Goal: Transaction & Acquisition: Purchase product/service

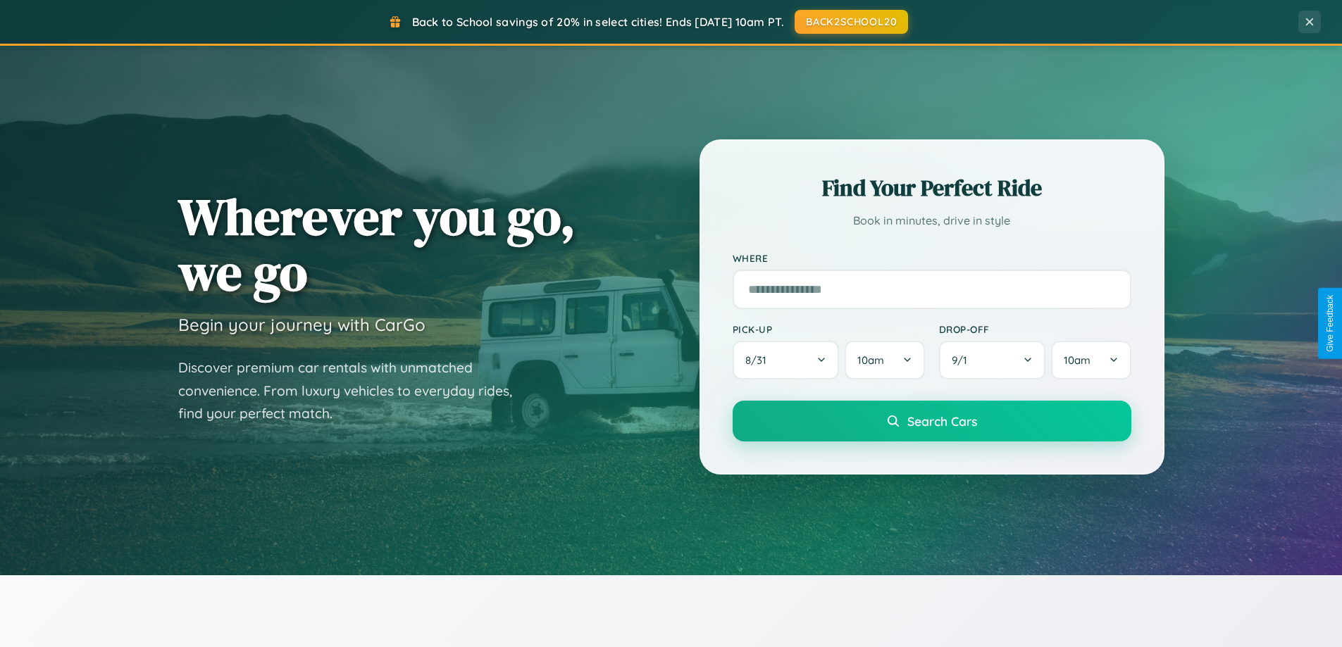
scroll to position [2710, 0]
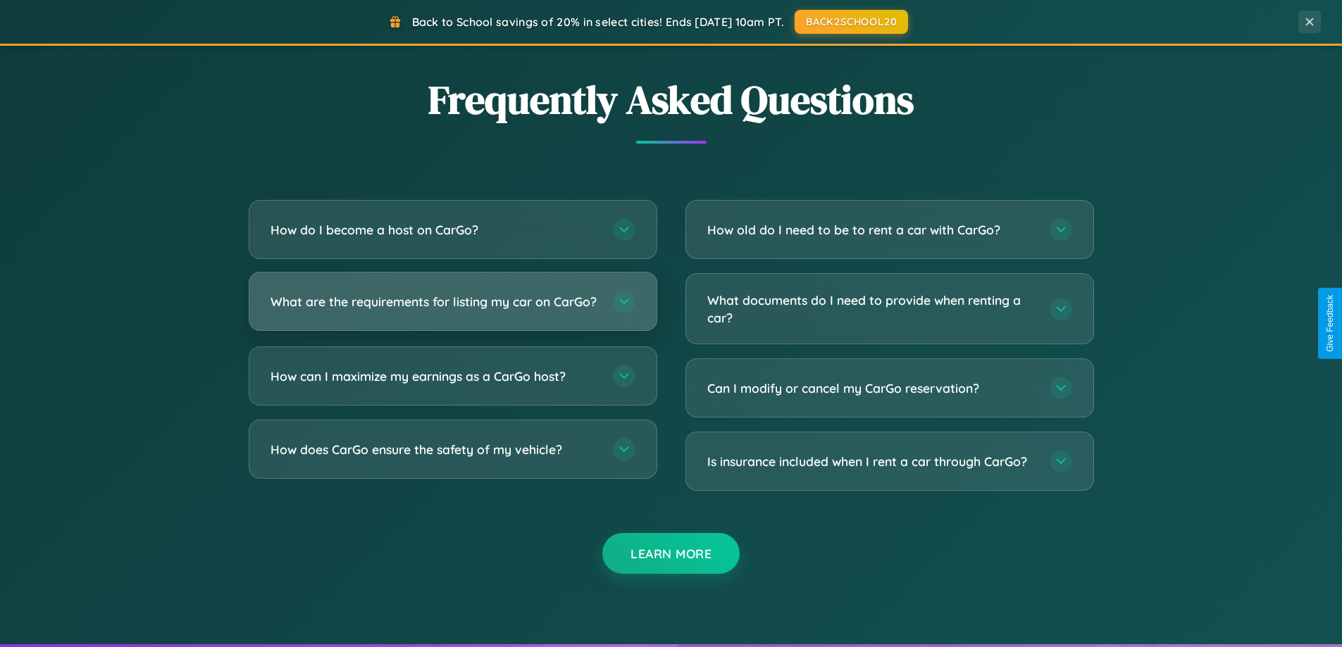
click at [452, 307] on h3 "What are the requirements for listing my car on CarGo?" at bounding box center [434, 302] width 328 height 18
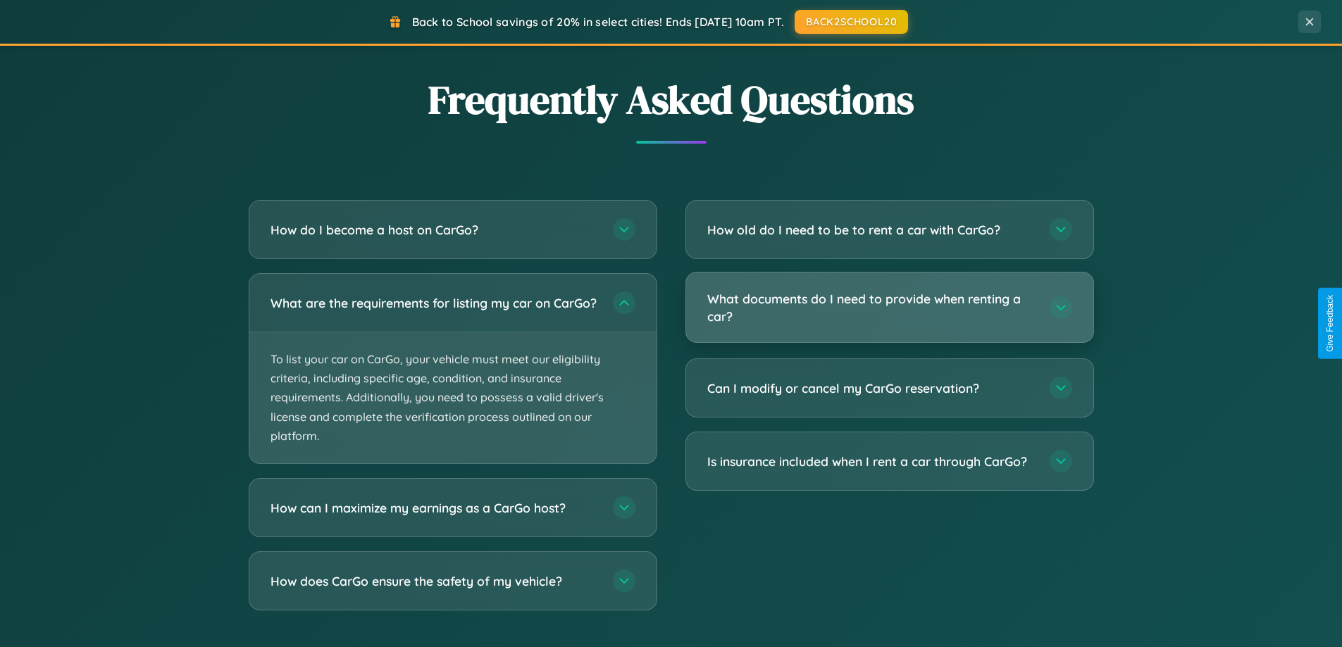
click at [889, 308] on h3 "What documents do I need to provide when renting a car?" at bounding box center [871, 307] width 328 height 35
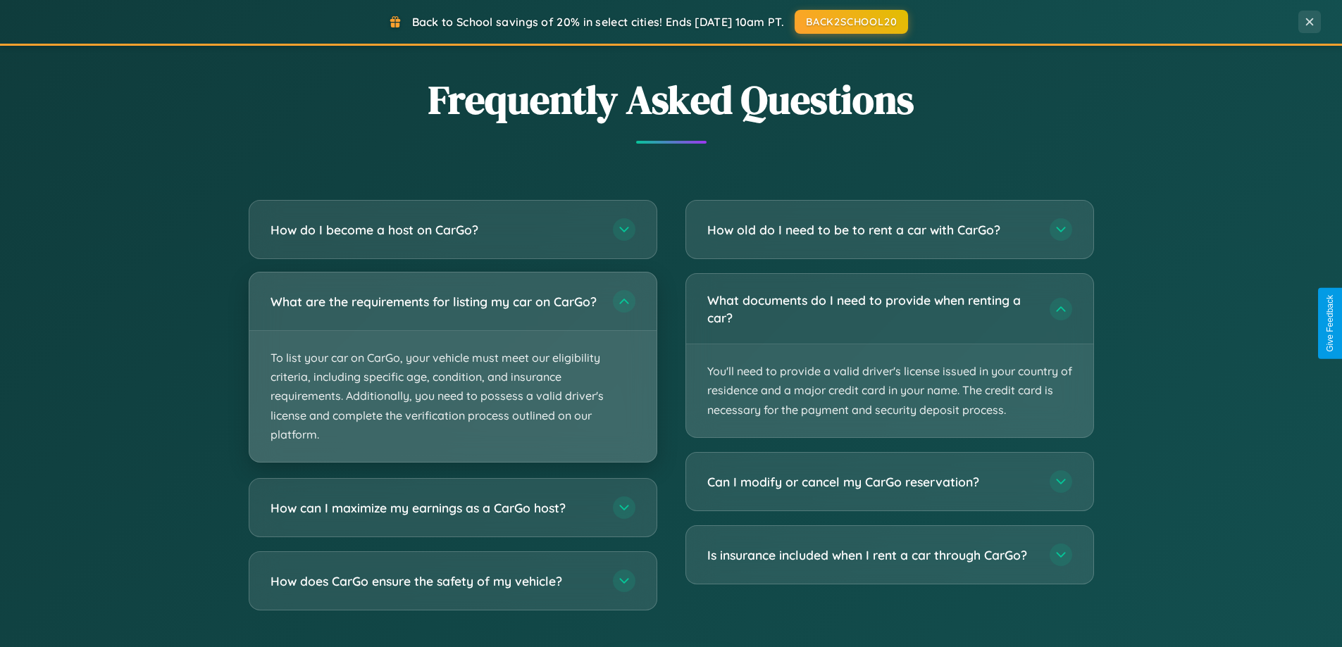
click at [452, 375] on p "To list your car on CarGo, your vehicle must meet our eligibility criteria, inc…" at bounding box center [452, 396] width 407 height 131
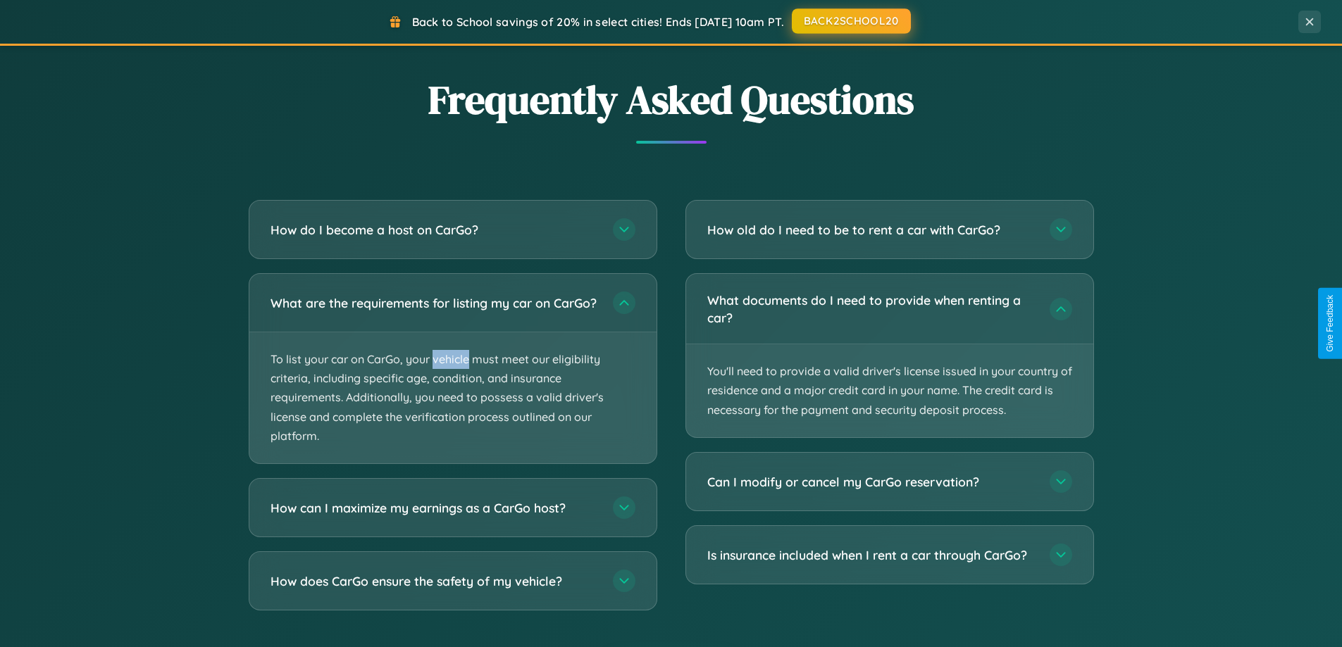
click at [850, 21] on button "BACK2SCHOOL20" at bounding box center [851, 20] width 119 height 25
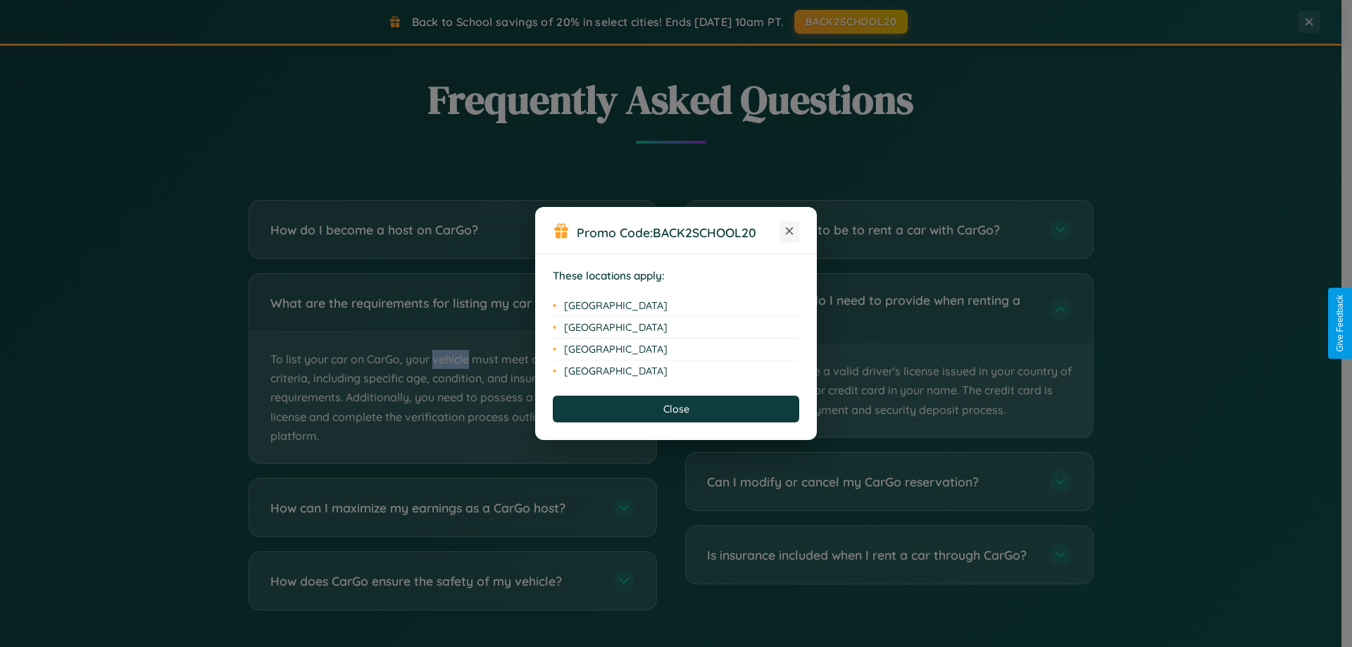
click at [790, 232] on icon at bounding box center [790, 231] width 8 height 8
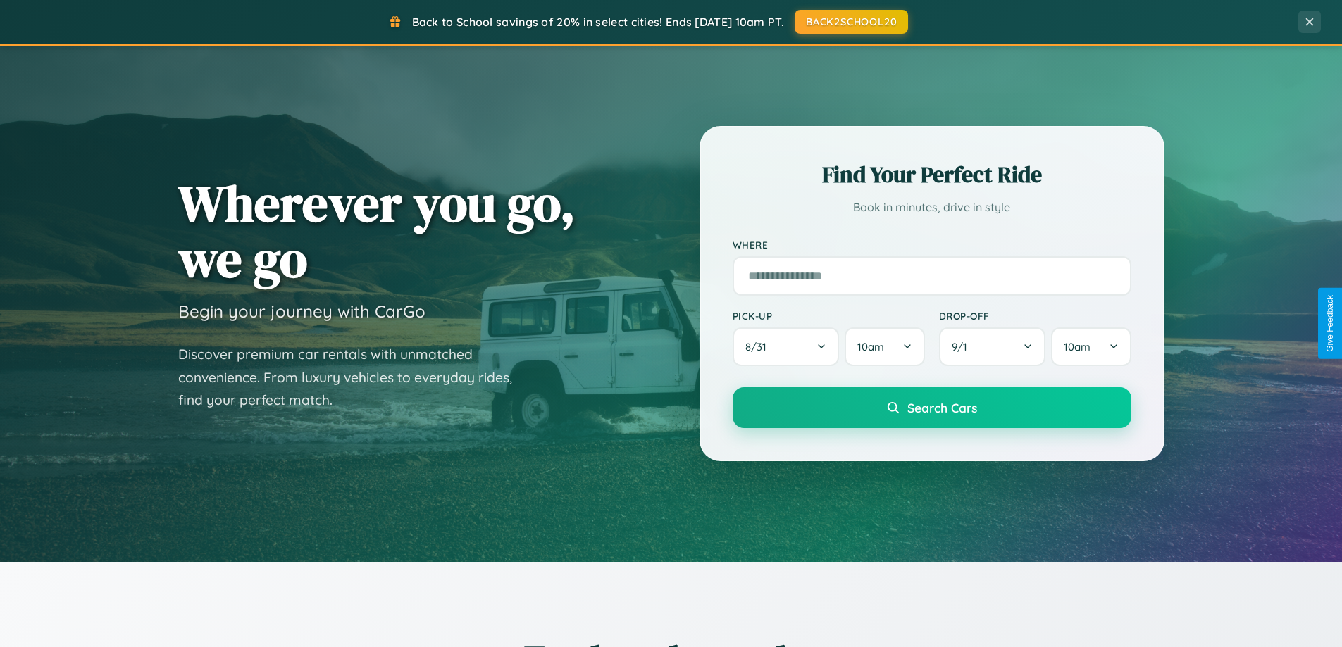
scroll to position [42, 0]
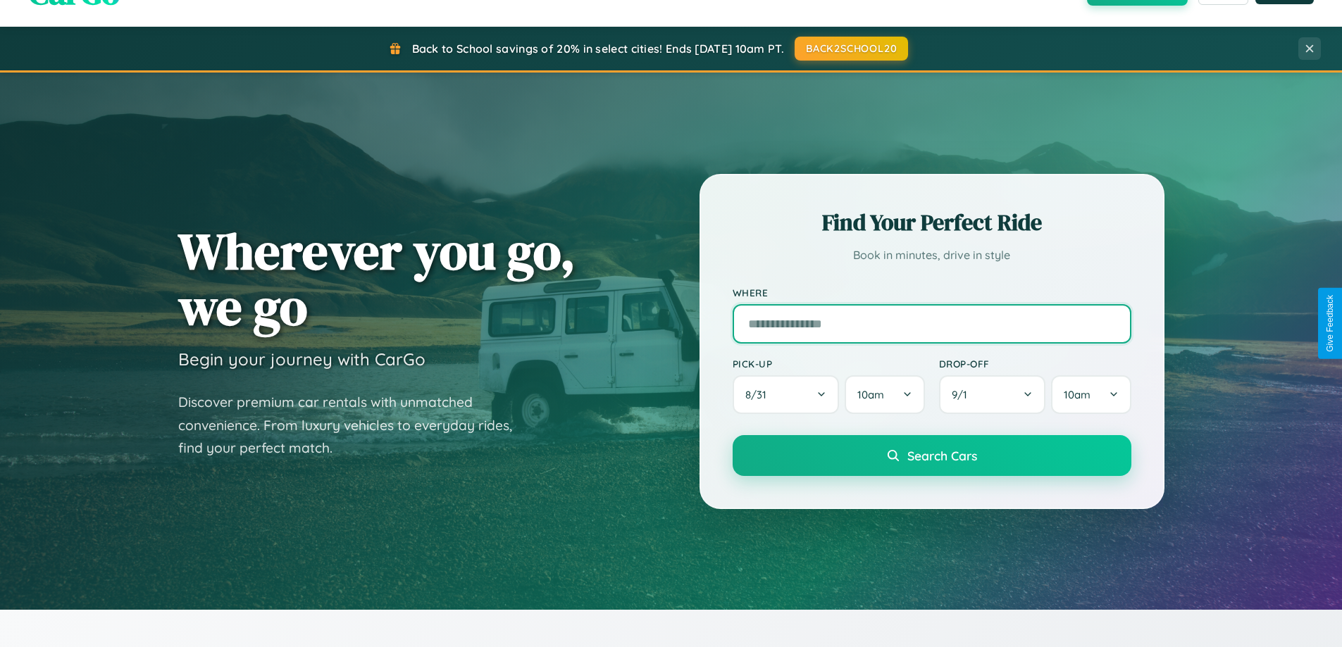
click at [931, 323] on input "text" at bounding box center [931, 323] width 399 height 39
type input "**********"
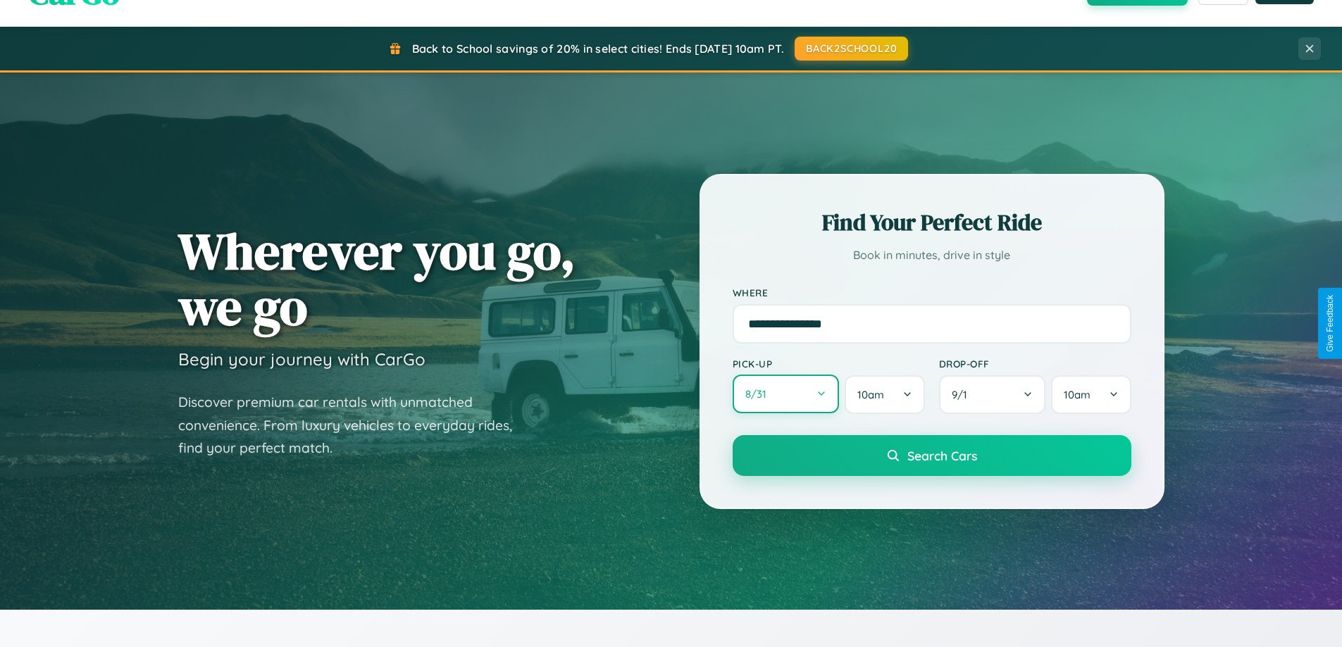
click at [785, 394] on button "8 / 31" at bounding box center [785, 394] width 107 height 39
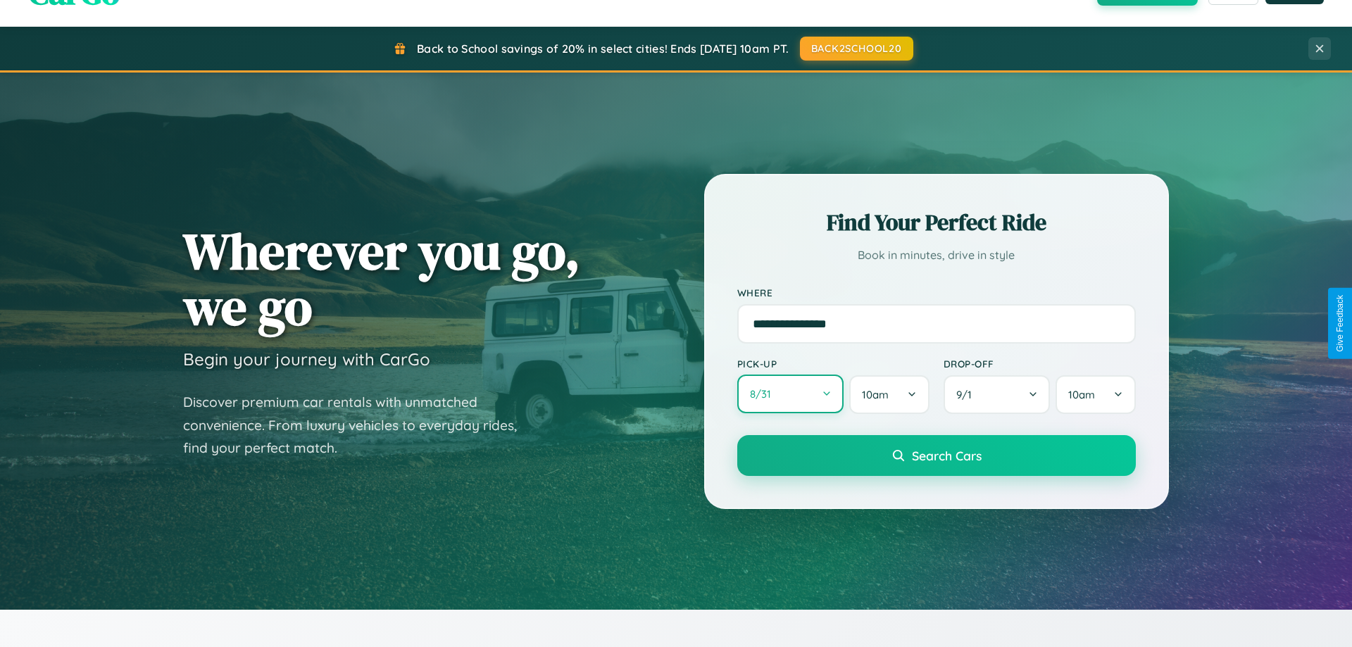
select select "*"
select select "****"
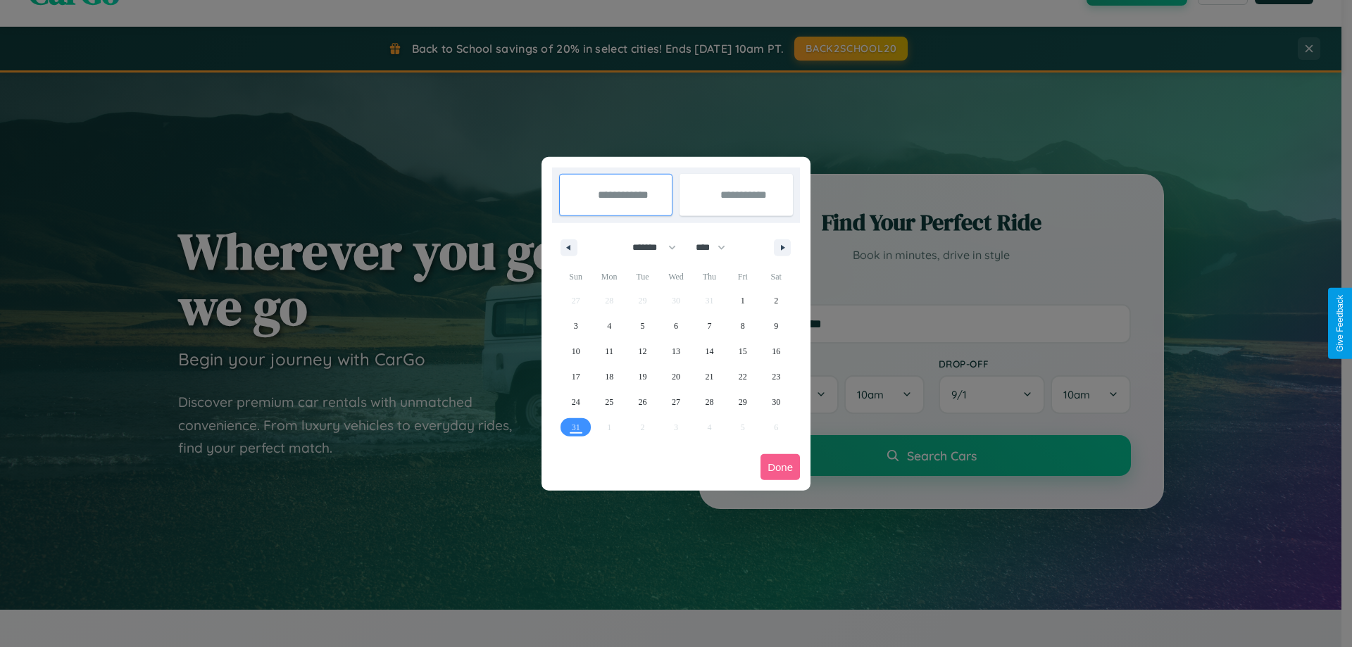
drag, startPoint x: 648, startPoint y: 247, endPoint x: 676, endPoint y: 282, distance: 45.1
click at [648, 247] on select "******* ******** ***** ***** *** **** **** ****** ********* ******* ******** **…" at bounding box center [652, 247] width 60 height 23
select select "**"
click at [709, 376] on span "20" at bounding box center [709, 376] width 8 height 25
type input "**********"
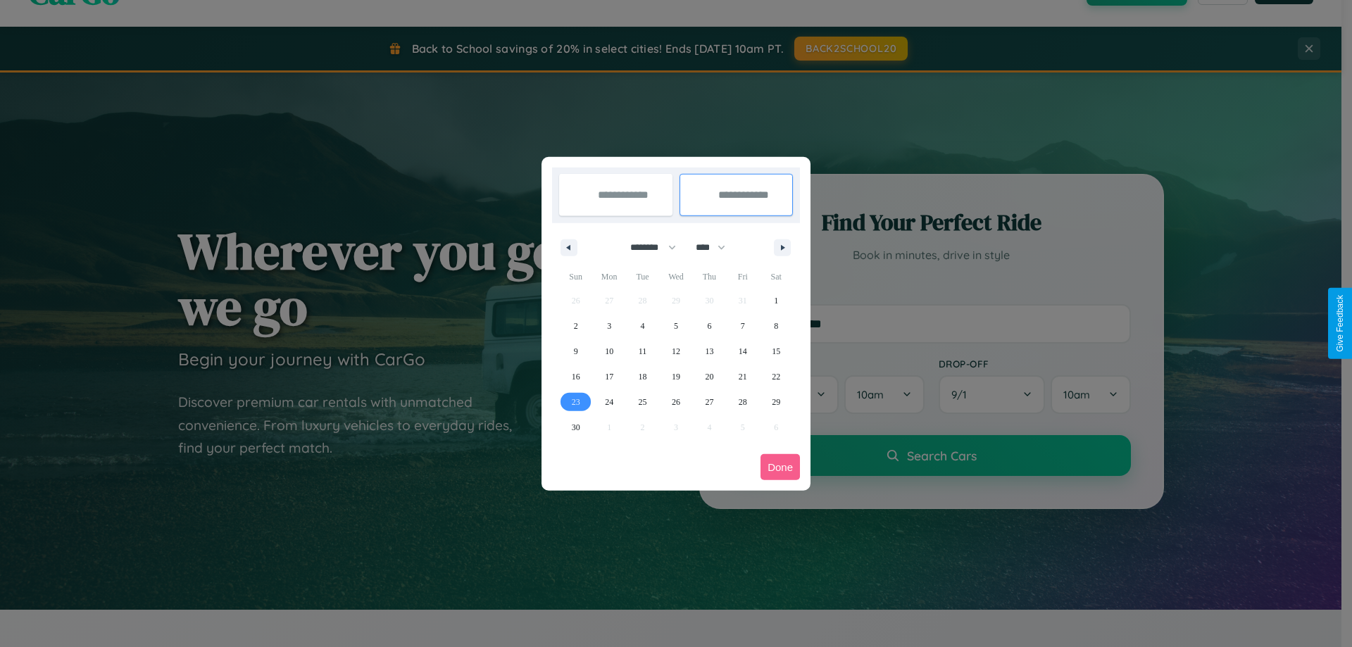
click at [575, 401] on span "23" at bounding box center [576, 401] width 8 height 25
type input "**********"
click at [780, 467] on button "Done" at bounding box center [780, 467] width 39 height 26
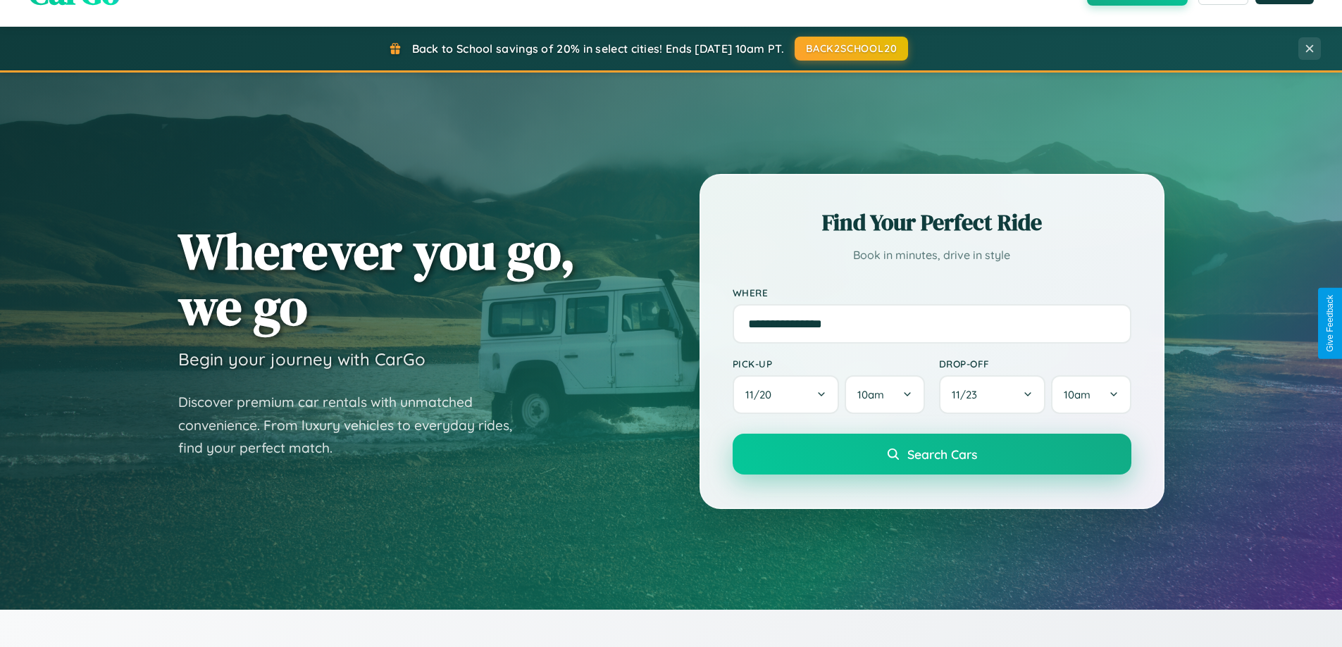
click at [931, 454] on span "Search Cars" at bounding box center [942, 454] width 70 height 15
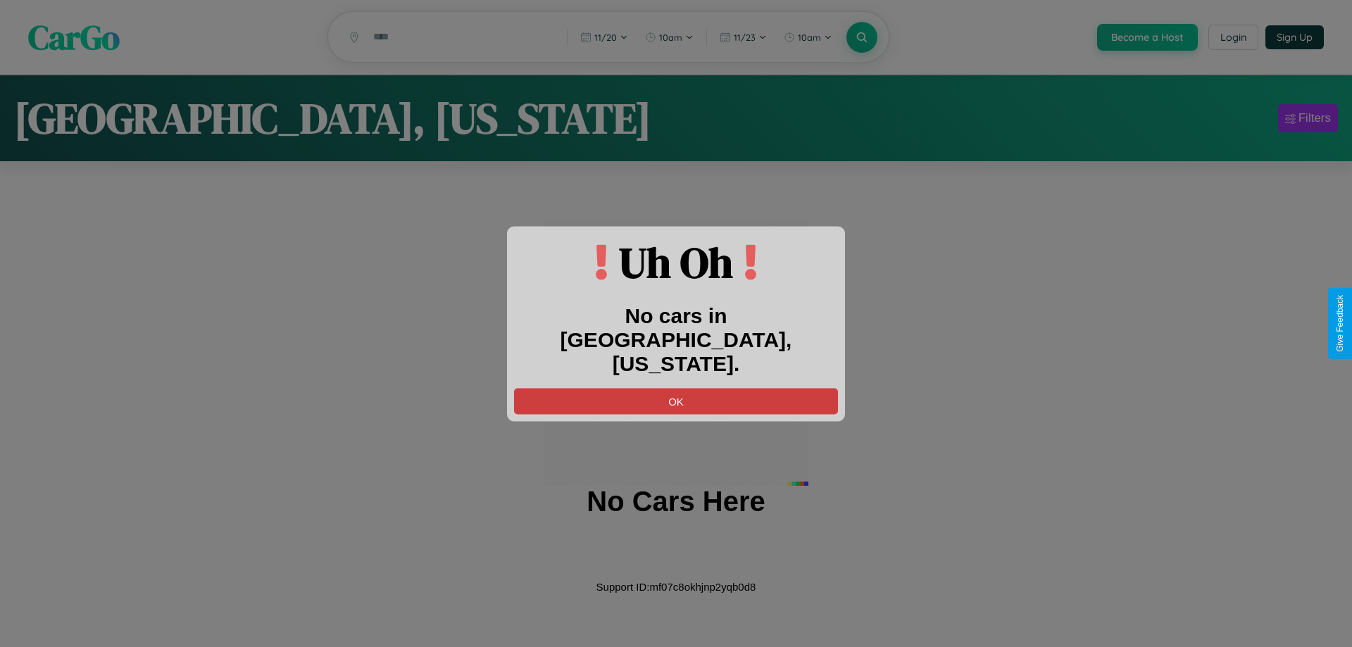
click at [676, 388] on button "OK" at bounding box center [676, 401] width 324 height 26
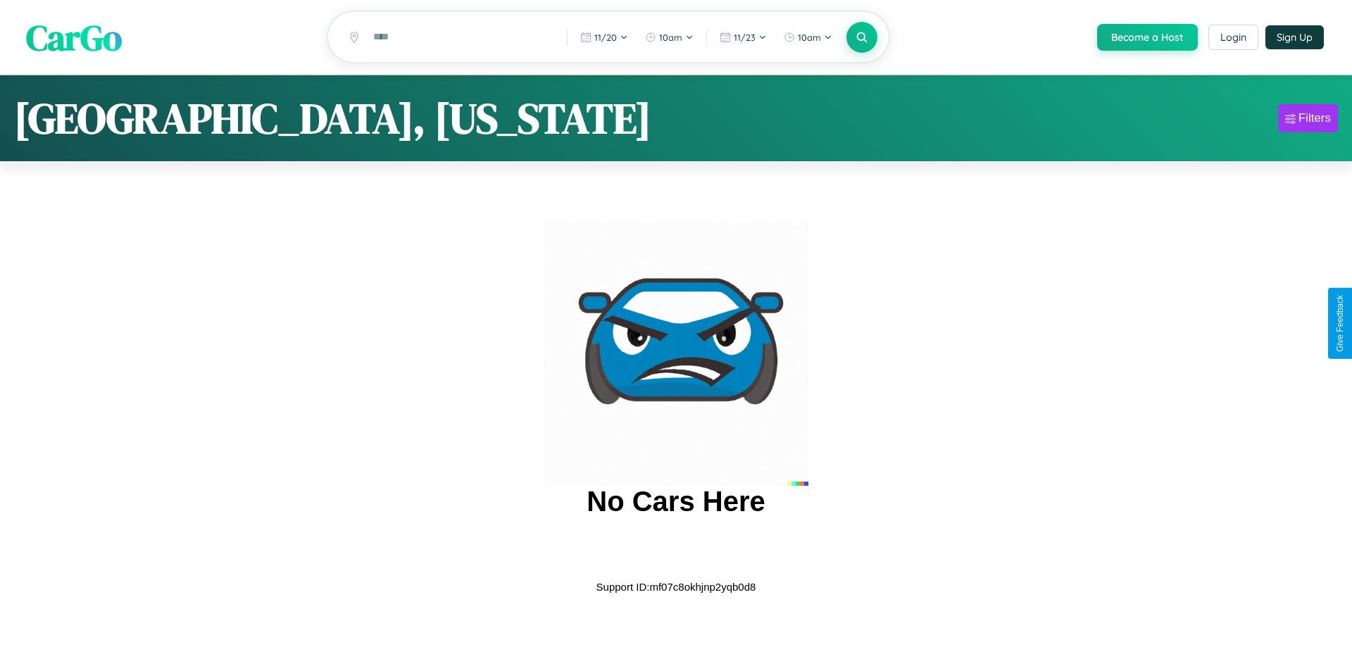
click at [74, 38] on span "CarGo" at bounding box center [74, 37] width 96 height 49
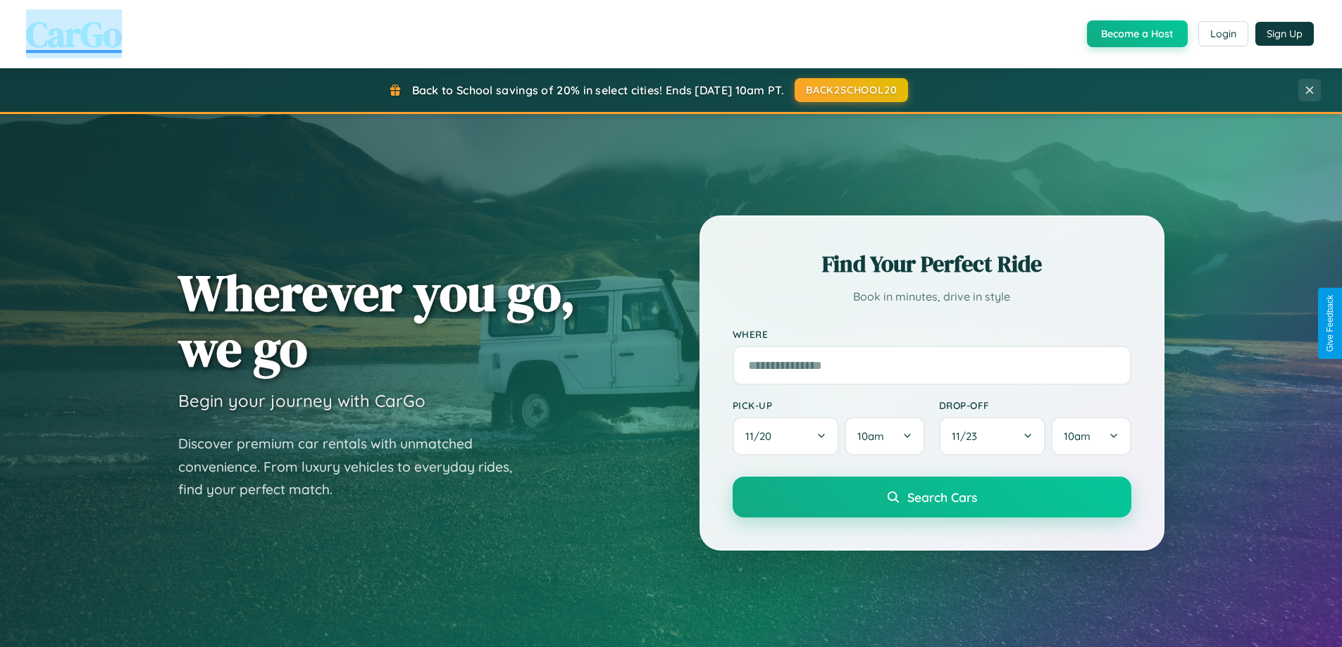
scroll to position [2263, 0]
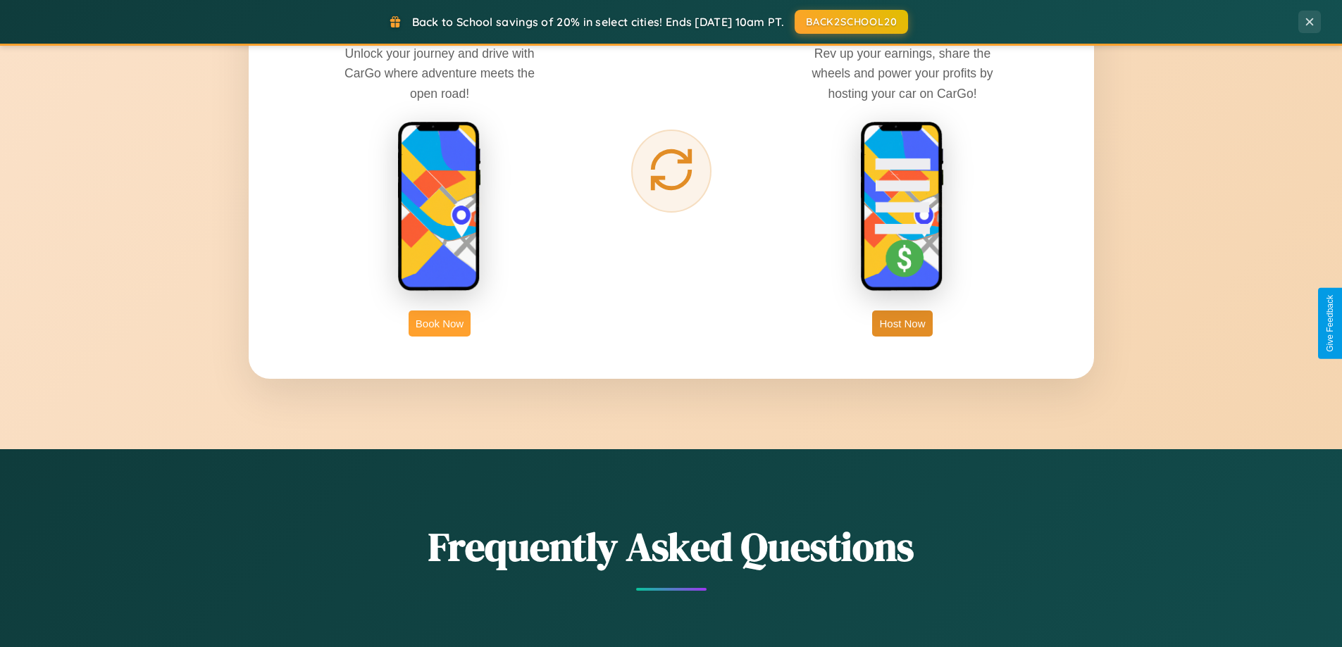
click at [439, 323] on button "Book Now" at bounding box center [439, 324] width 62 height 26
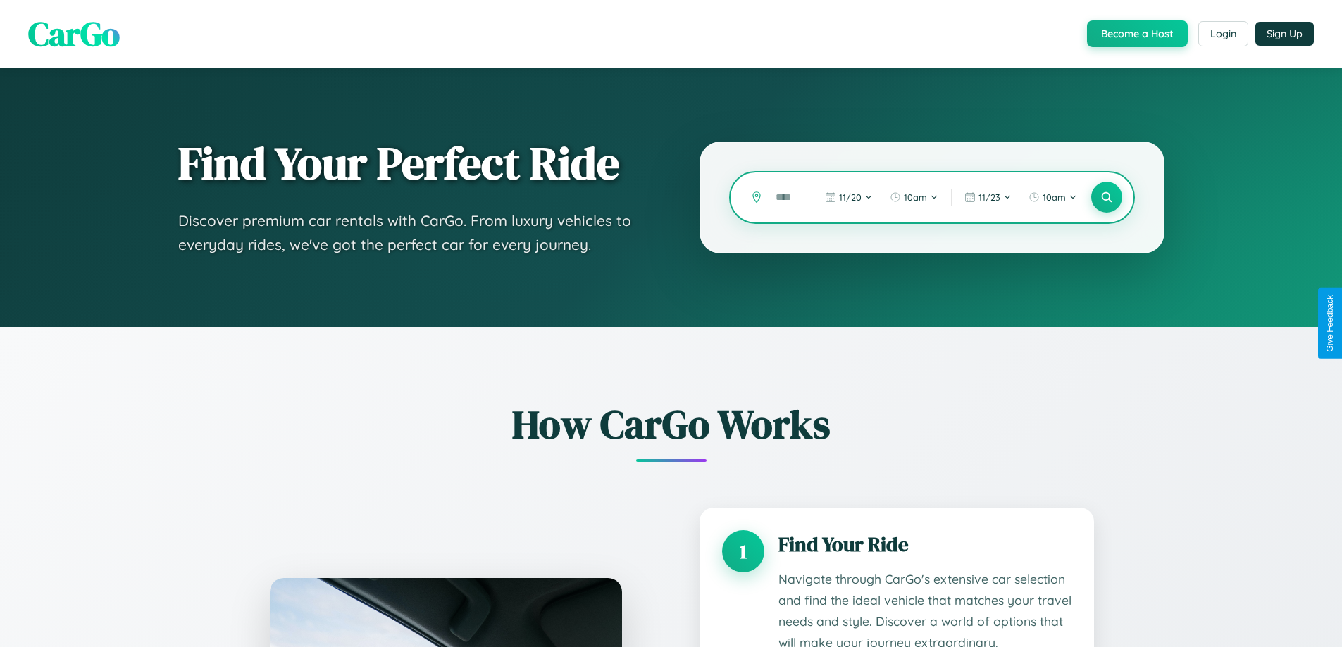
click at [783, 197] on input "text" at bounding box center [782, 197] width 29 height 25
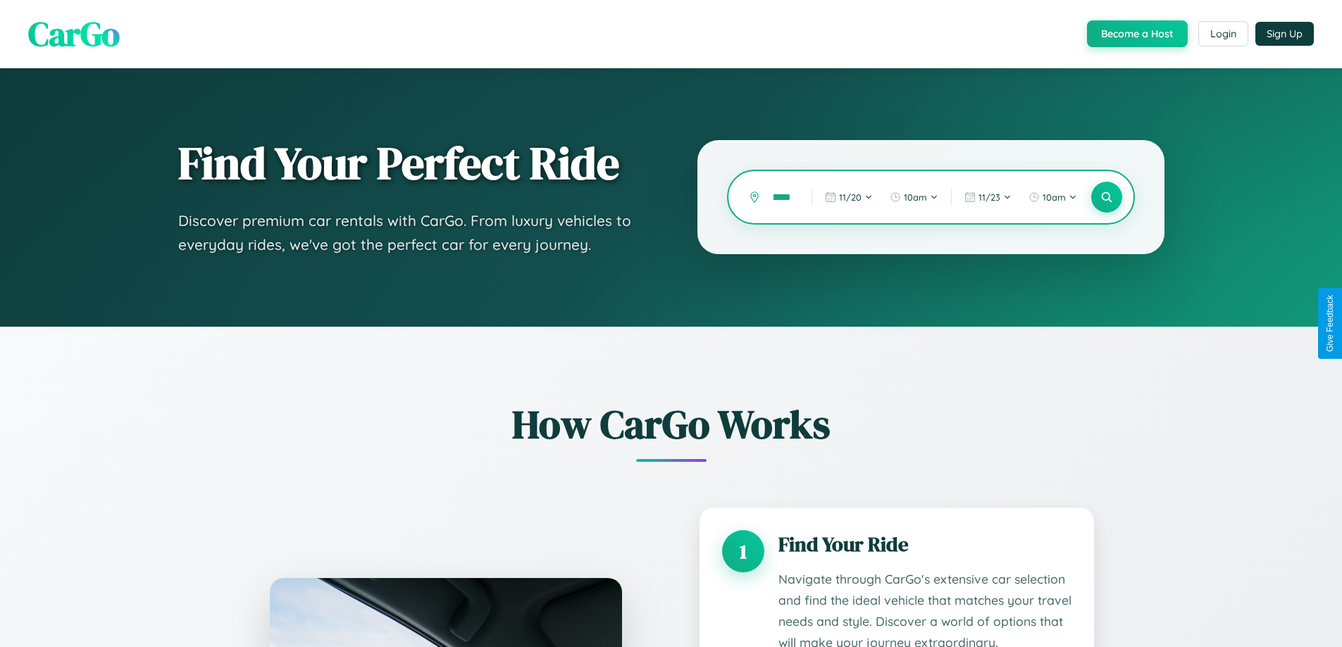
scroll to position [0, 41]
type input "**********"
click at [1106, 197] on icon at bounding box center [1105, 197] width 13 height 13
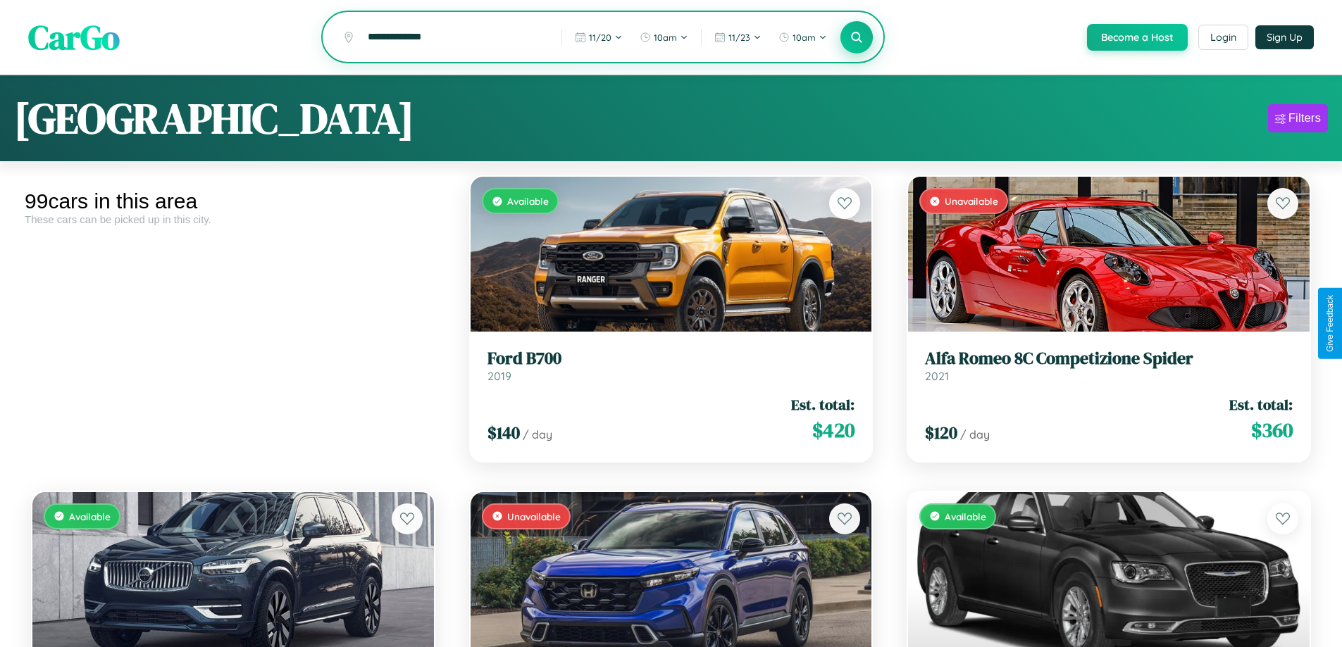
click at [856, 38] on icon at bounding box center [856, 36] width 13 height 13
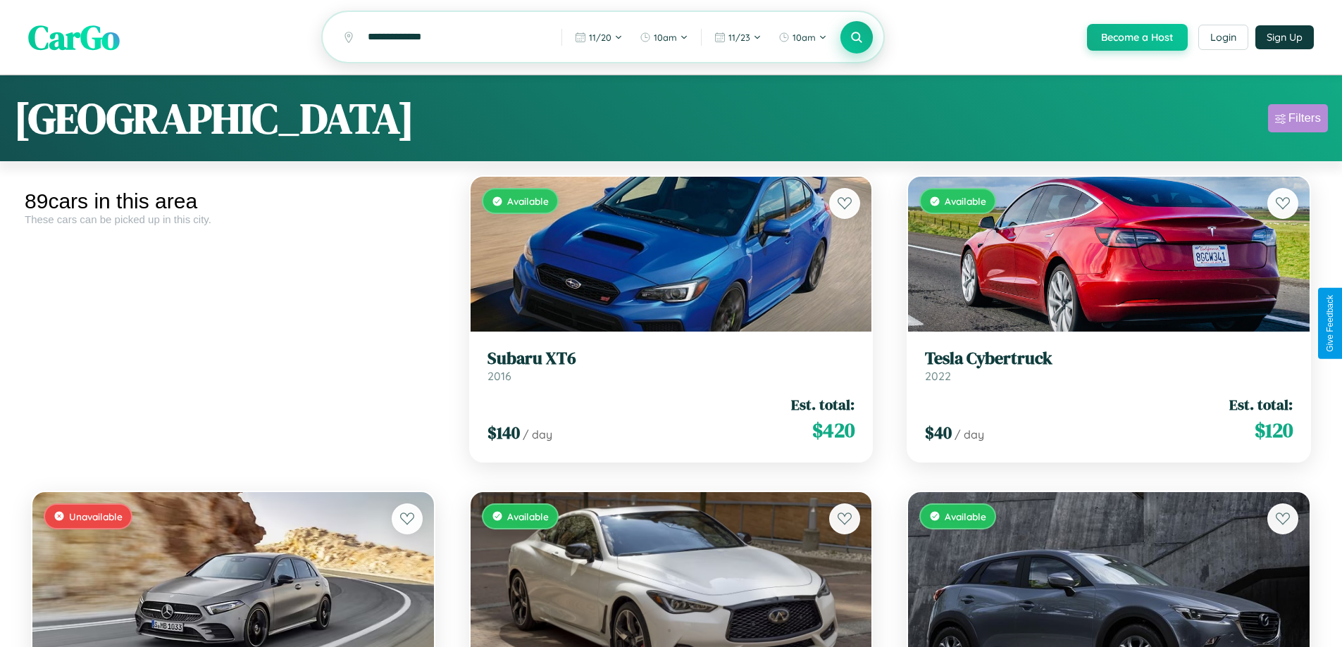
click at [1297, 120] on div "Filters" at bounding box center [1304, 118] width 32 height 14
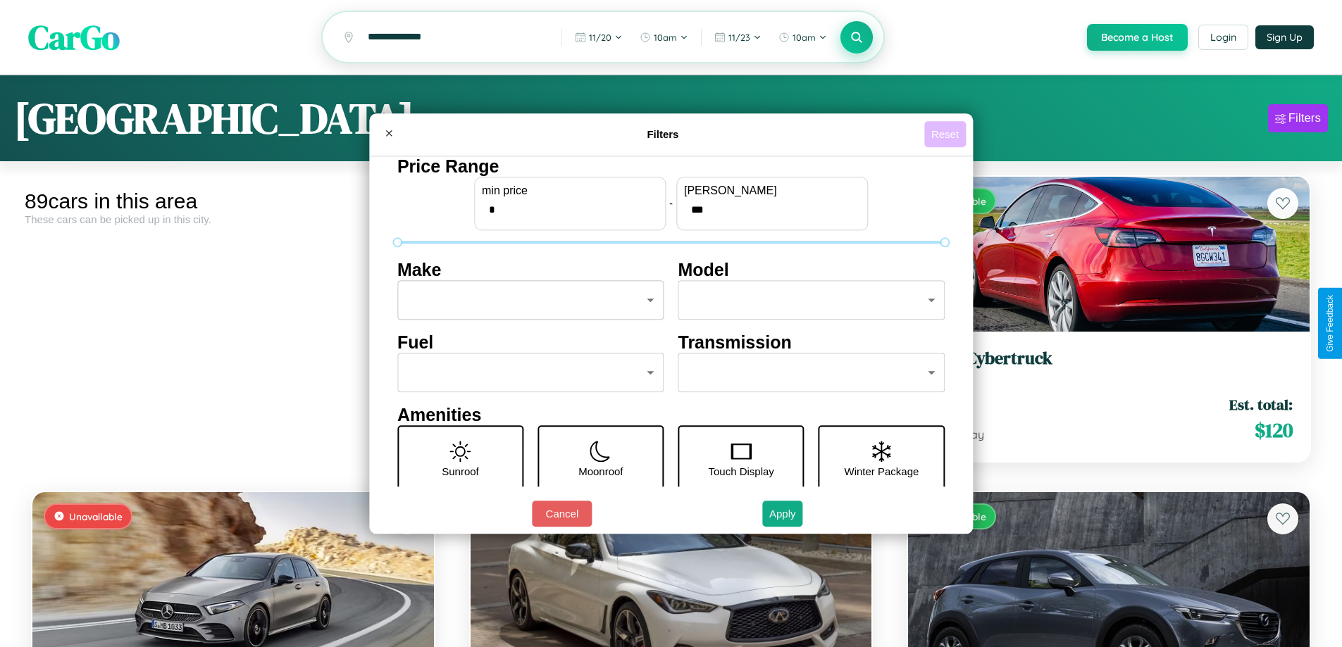
click at [947, 134] on button "Reset" at bounding box center [945, 134] width 42 height 26
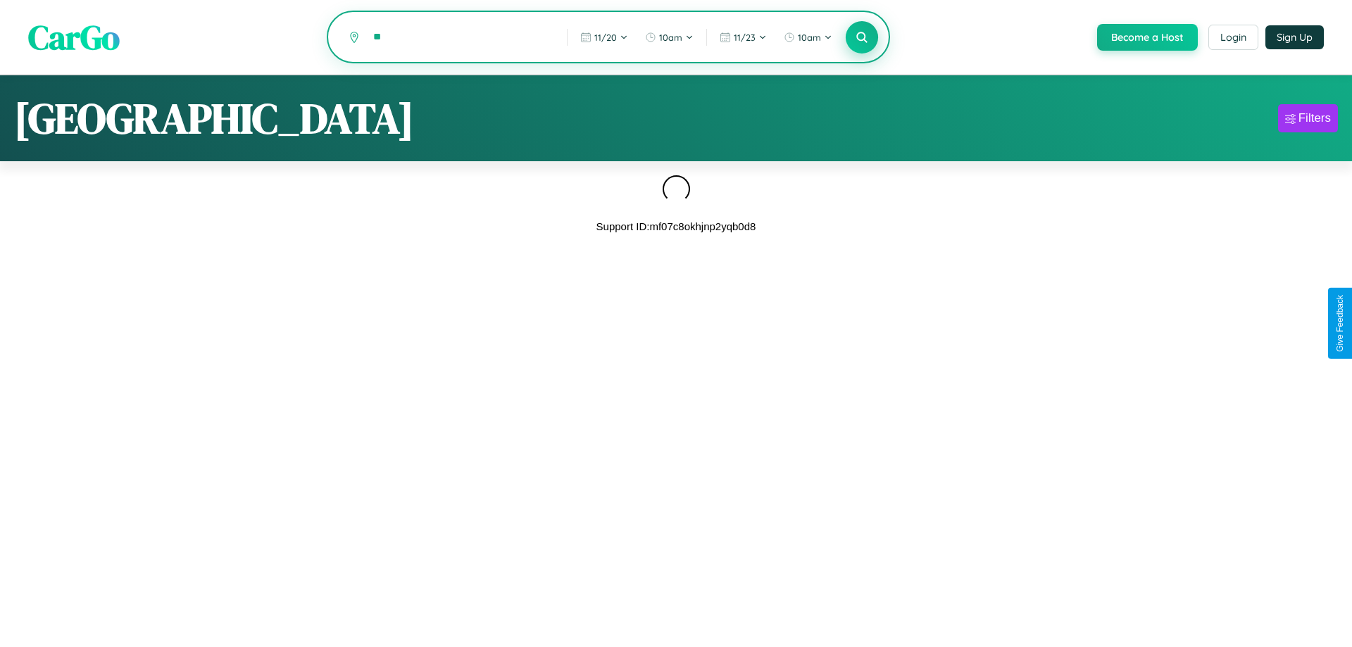
type input "*"
type input "*****"
click at [861, 38] on icon at bounding box center [861, 36] width 13 height 13
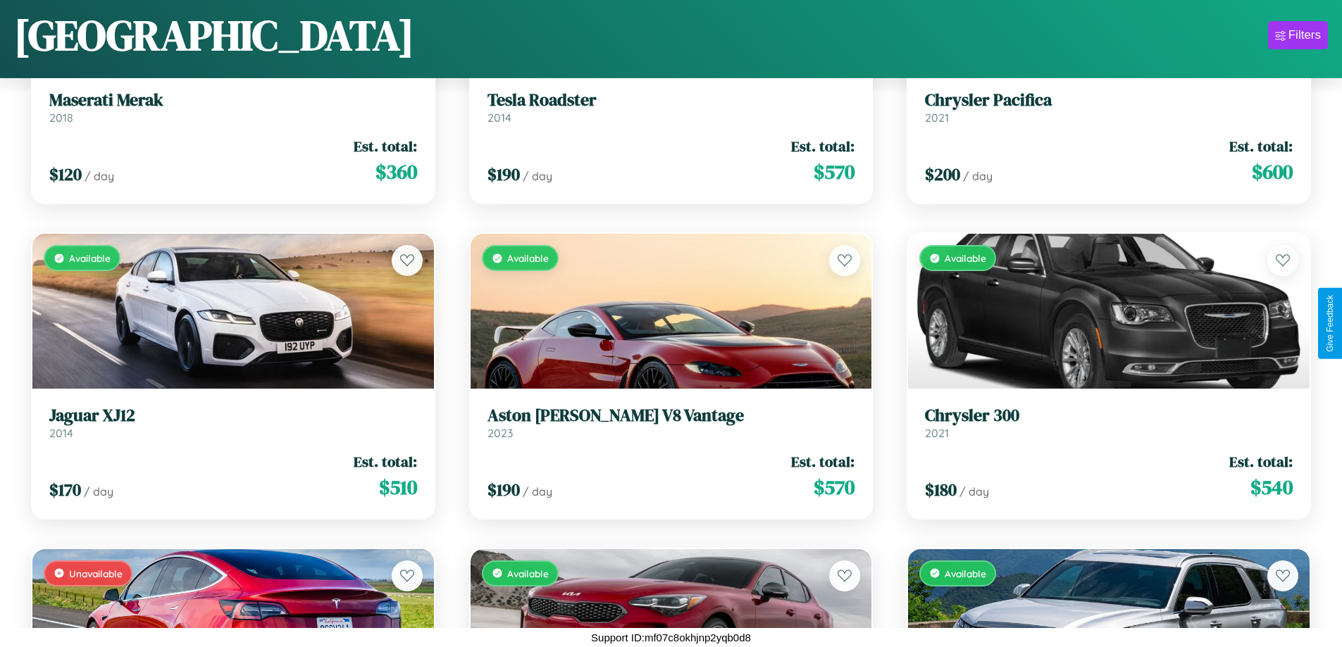
scroll to position [1459, 0]
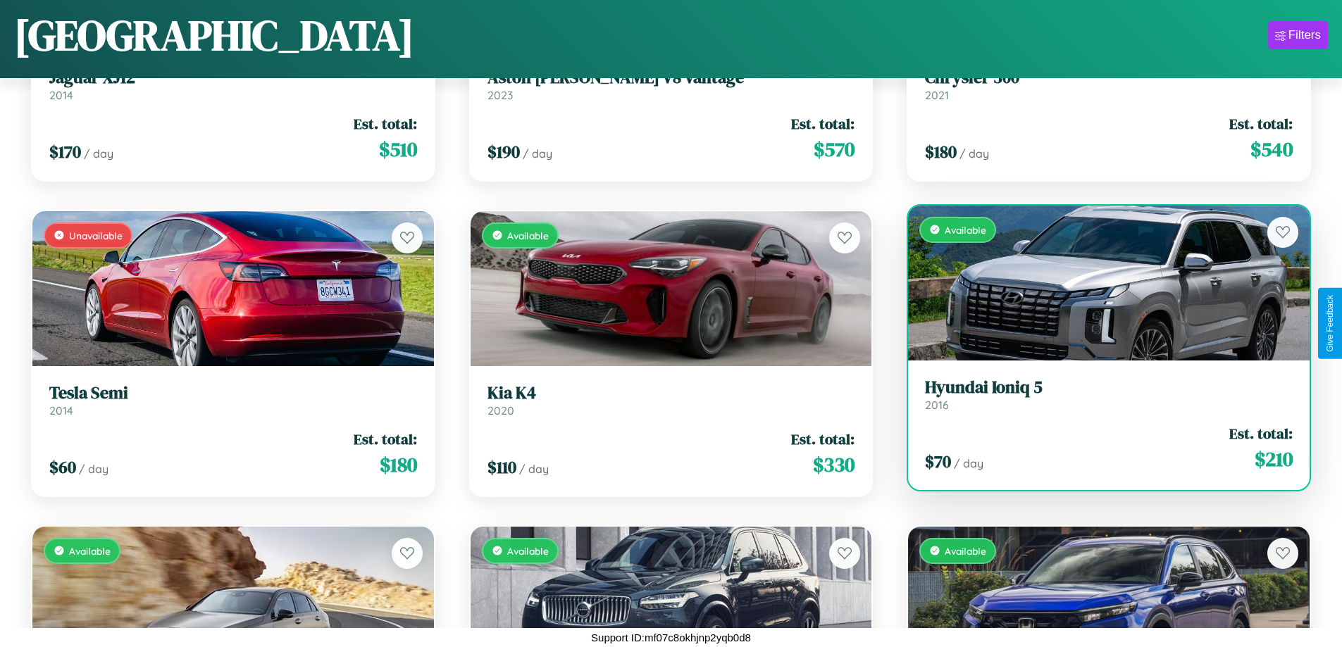
click at [1099, 398] on link "Hyundai Ioniq 5 2016" at bounding box center [1109, 394] width 368 height 35
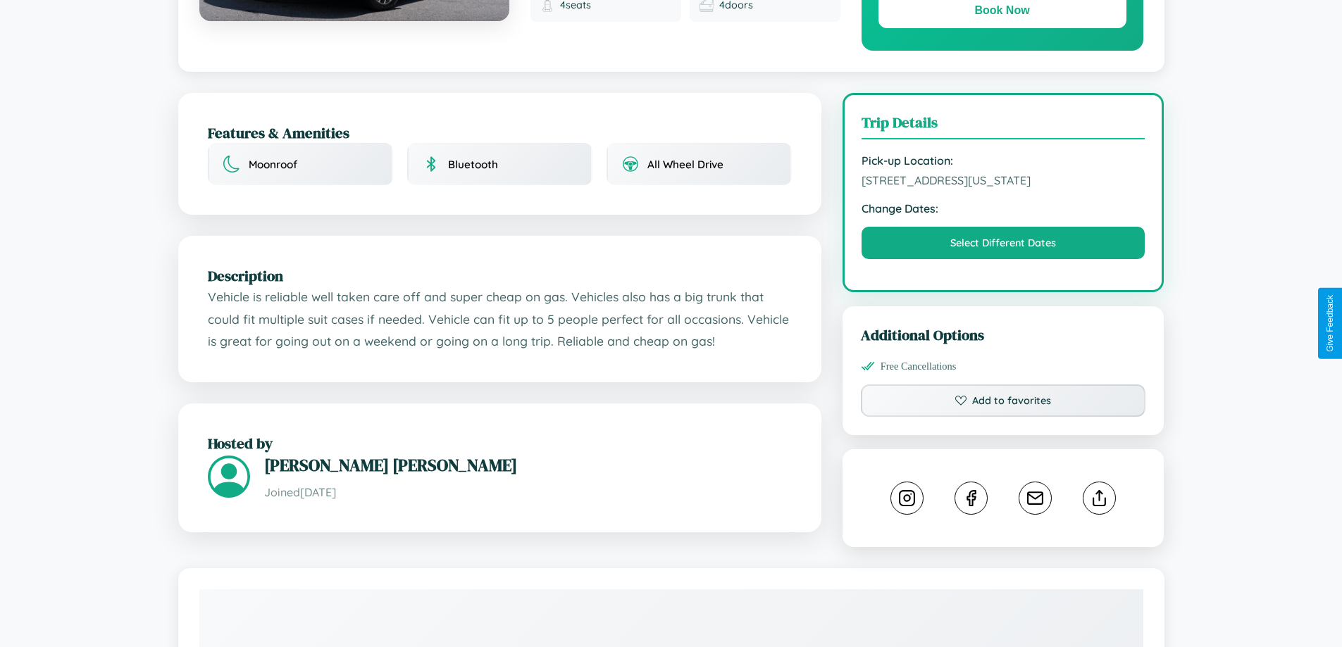
scroll to position [815, 0]
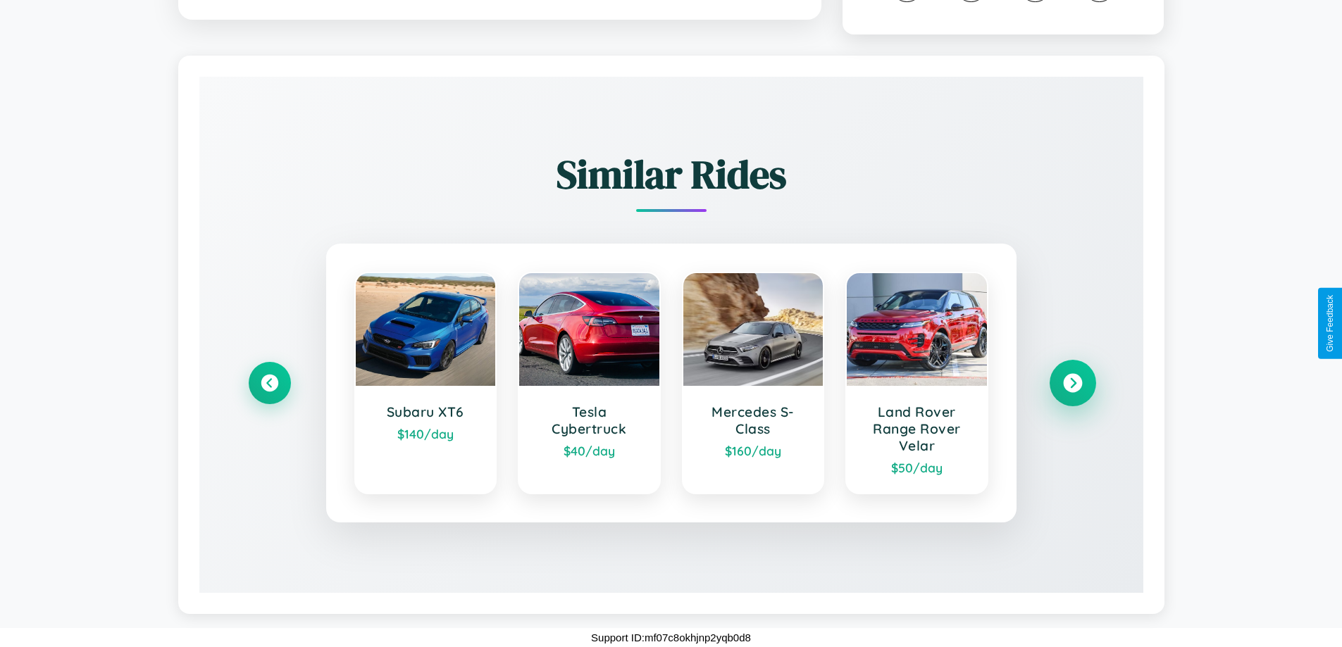
click at [1072, 383] on icon at bounding box center [1072, 383] width 19 height 19
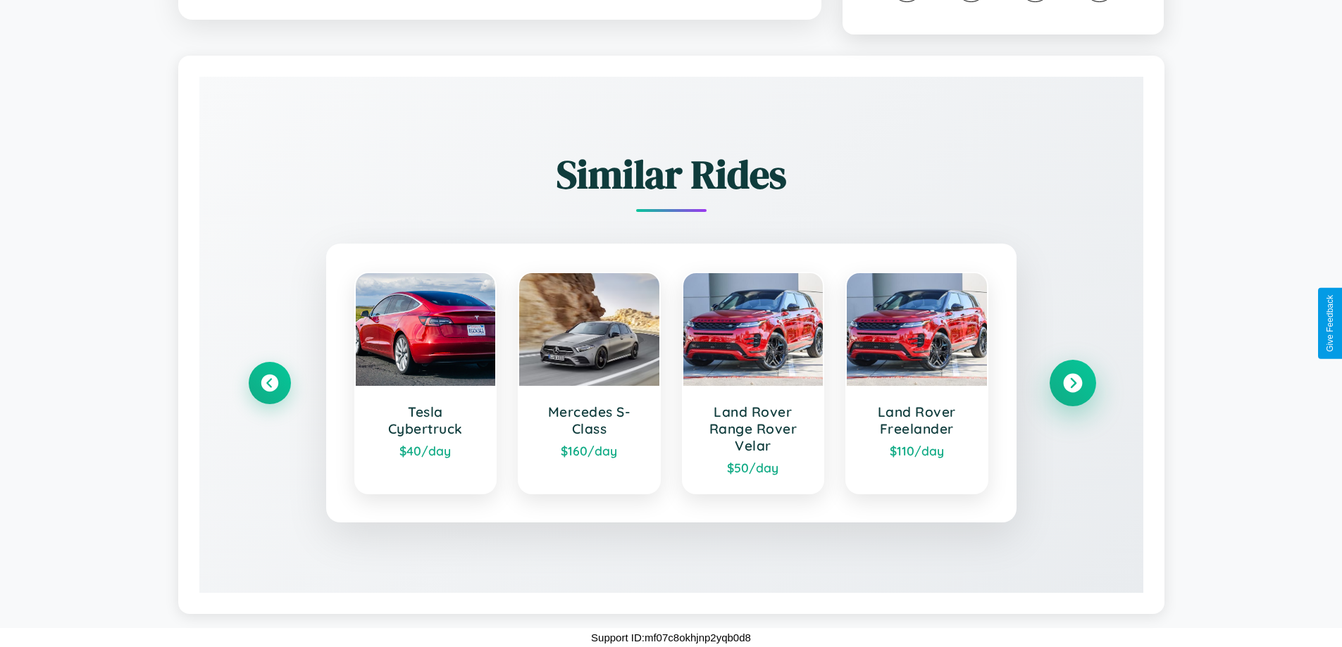
click at [1072, 383] on icon at bounding box center [1072, 383] width 19 height 19
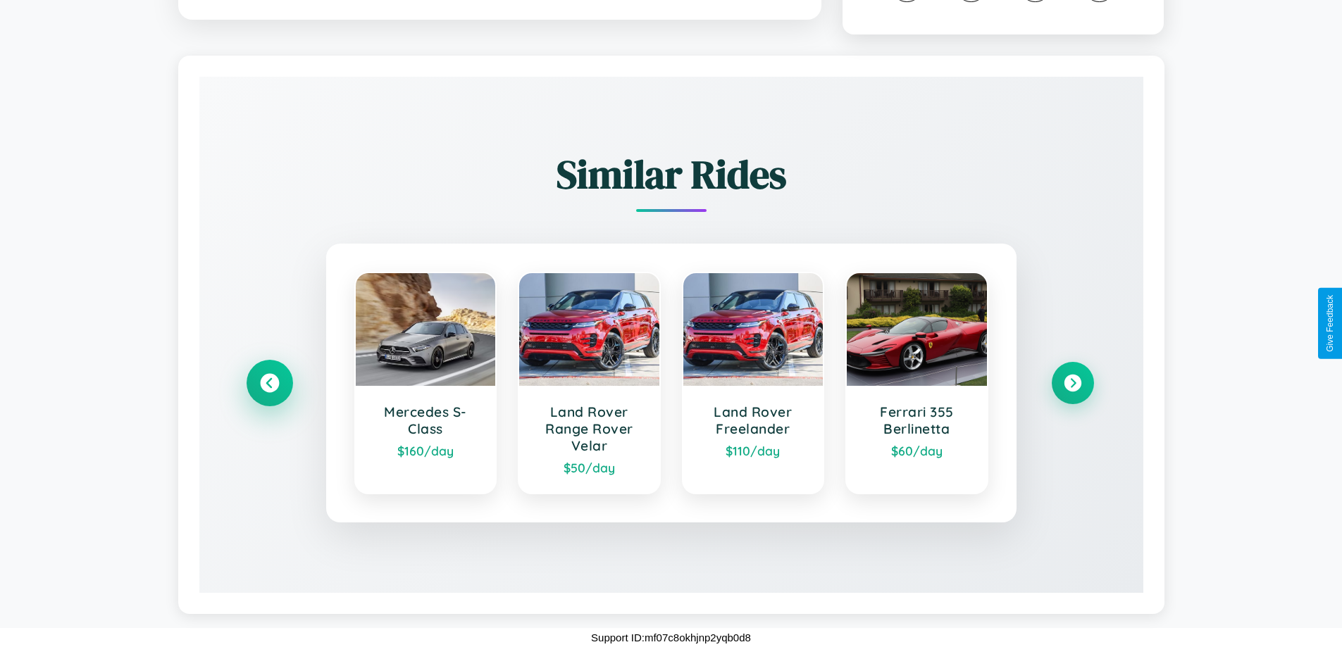
click at [269, 382] on icon at bounding box center [269, 383] width 19 height 19
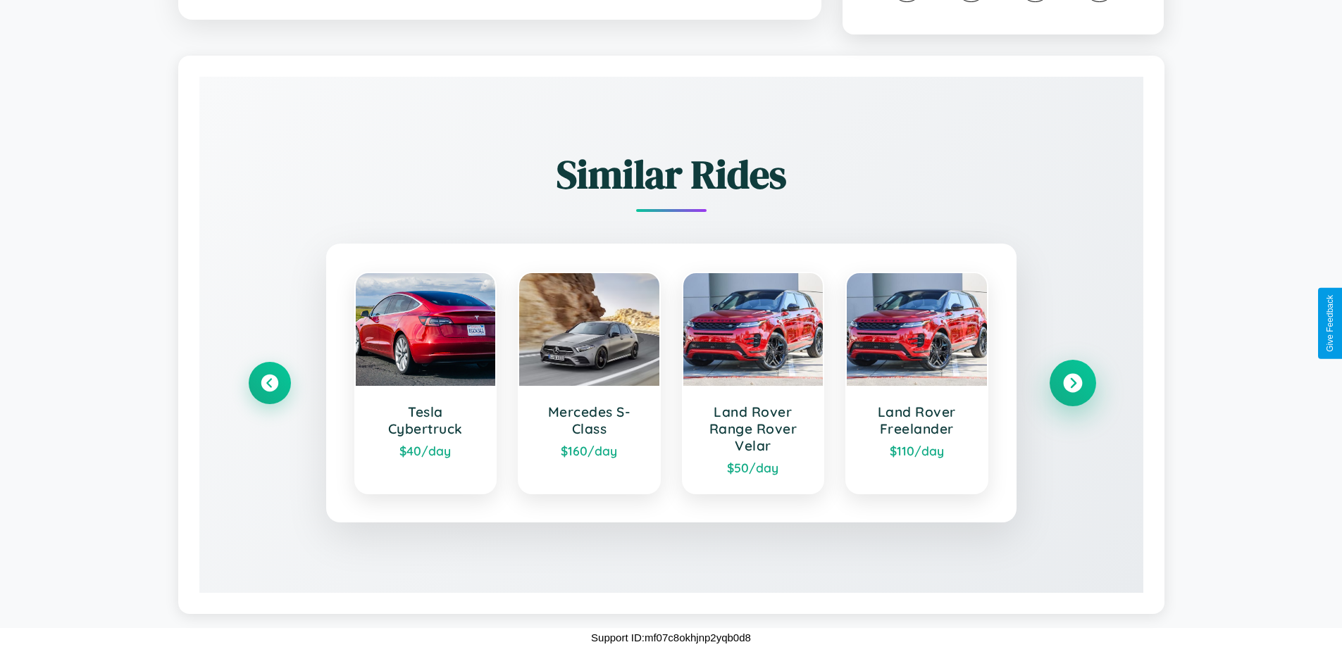
click at [1072, 383] on icon at bounding box center [1072, 383] width 19 height 19
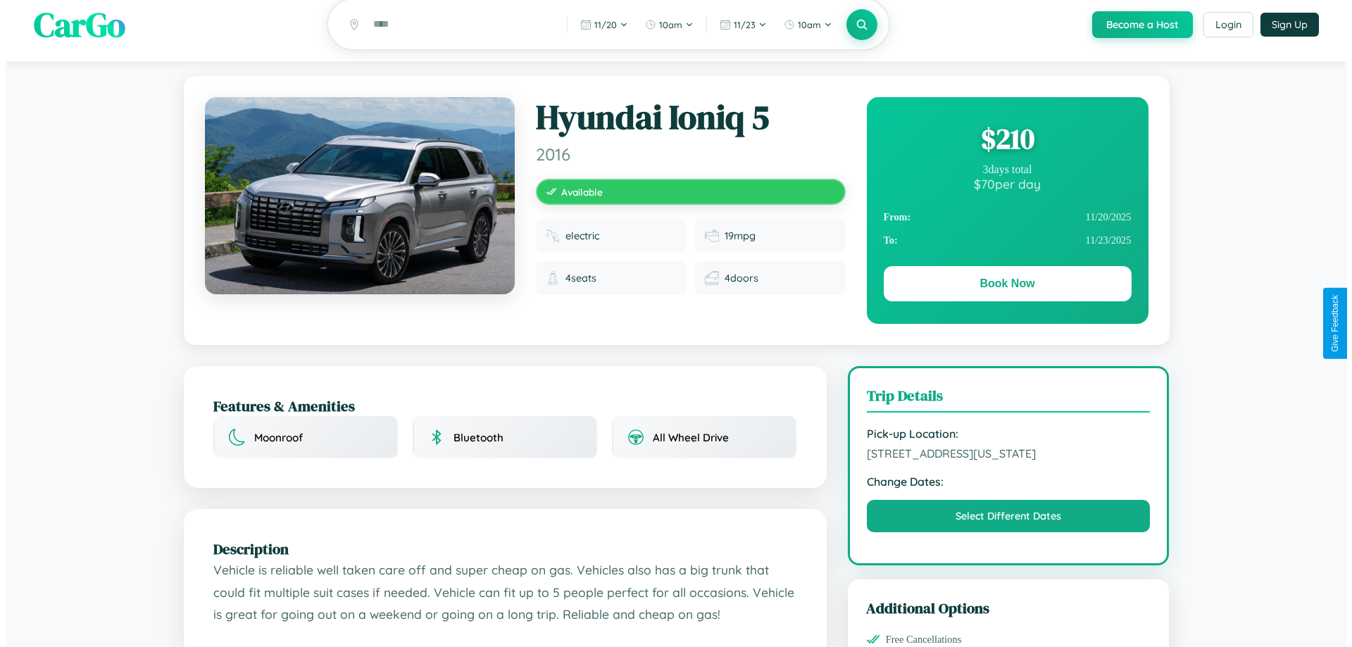
scroll to position [0, 0]
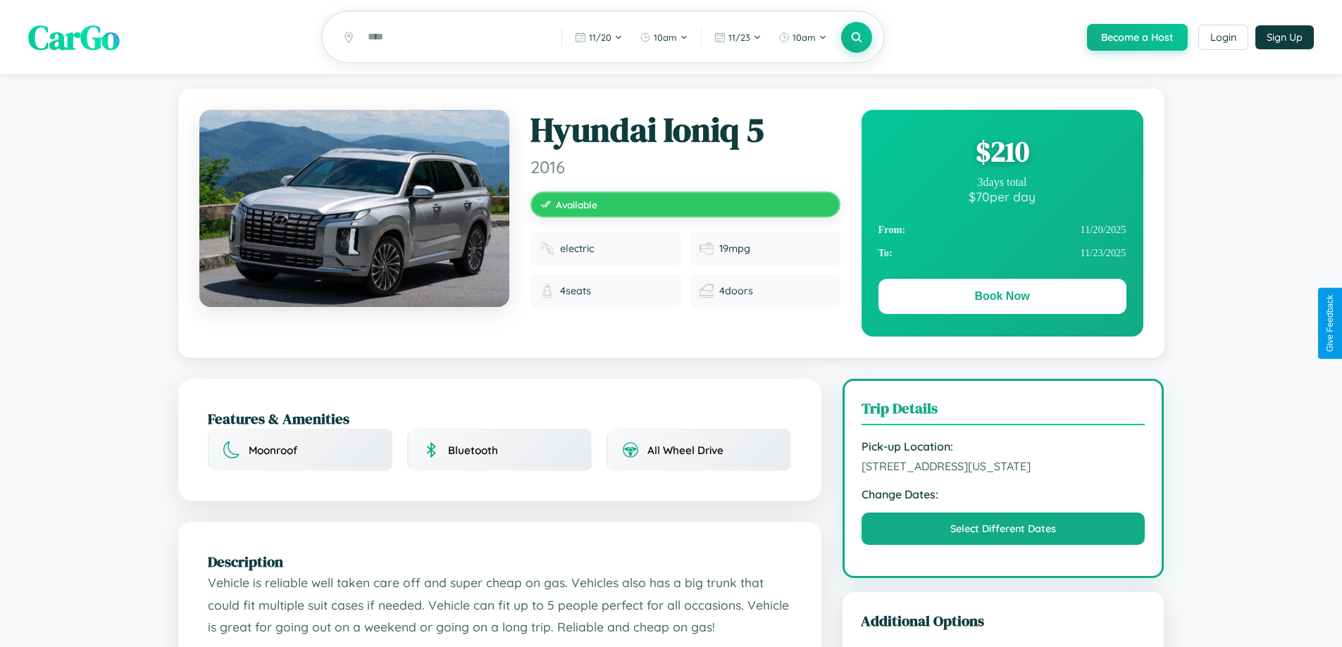
click at [1001, 154] on div "$ 210" at bounding box center [1002, 151] width 248 height 38
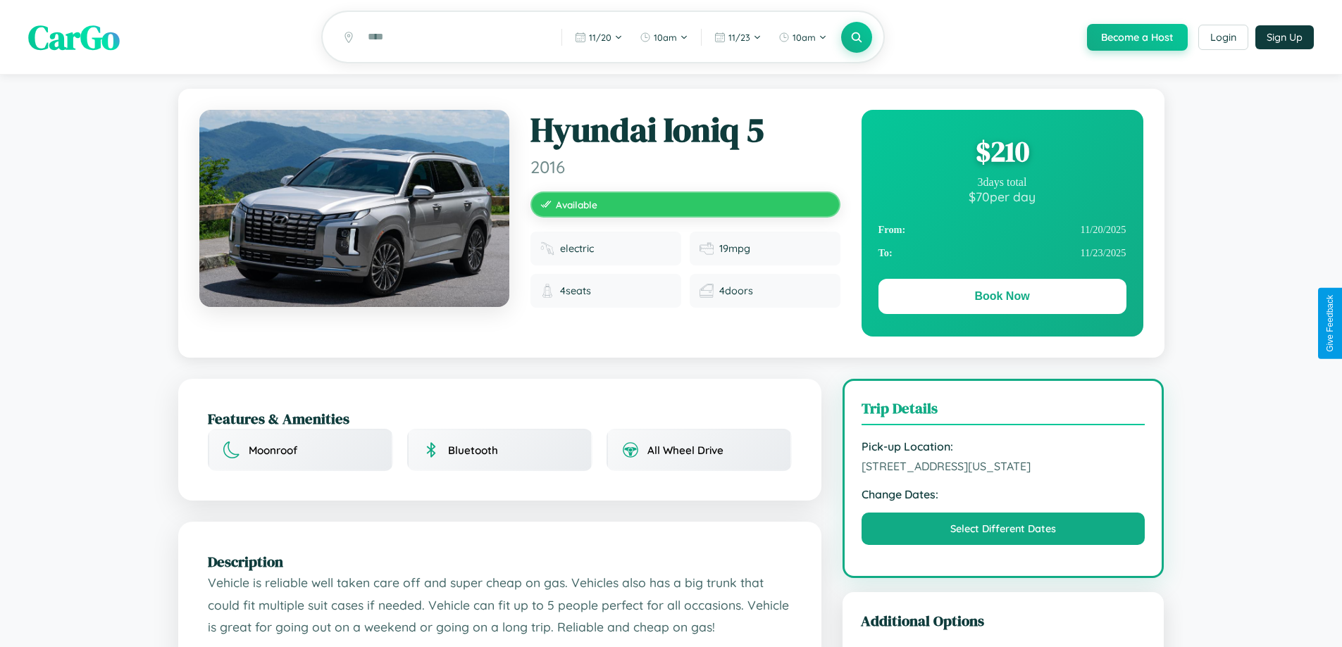
click at [1001, 154] on div "$ 210" at bounding box center [1002, 151] width 248 height 38
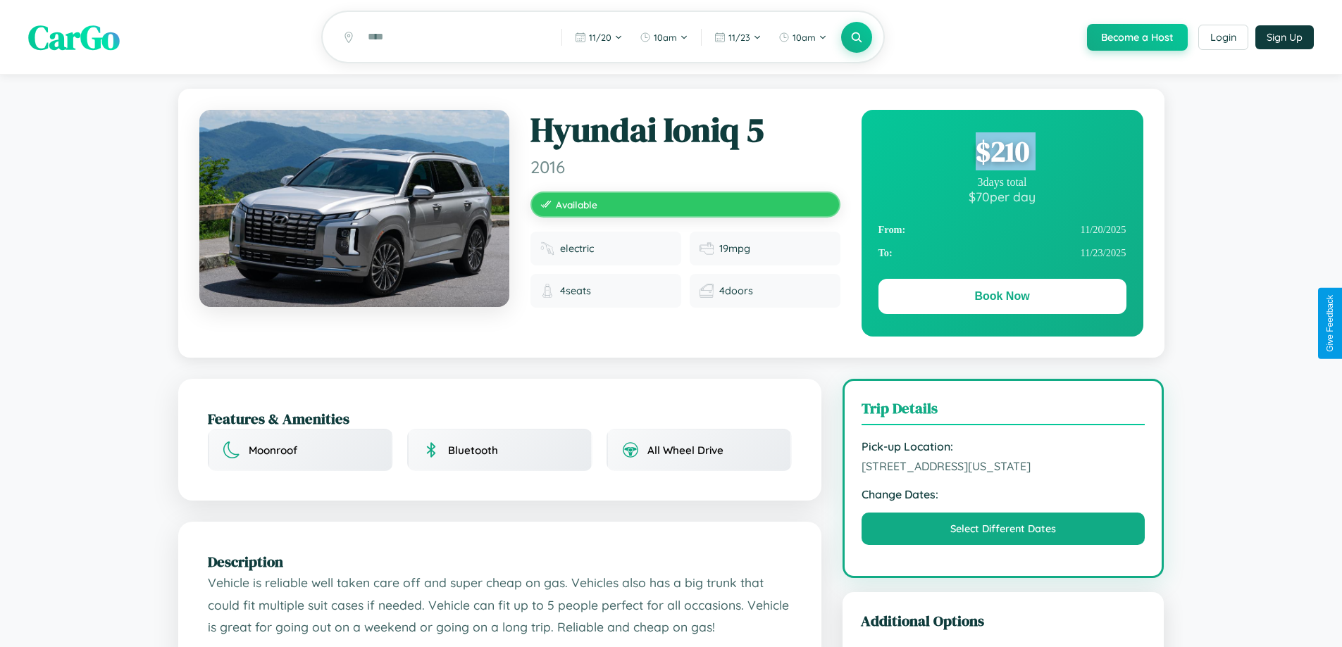
click at [1001, 154] on div "$ 210" at bounding box center [1002, 151] width 248 height 38
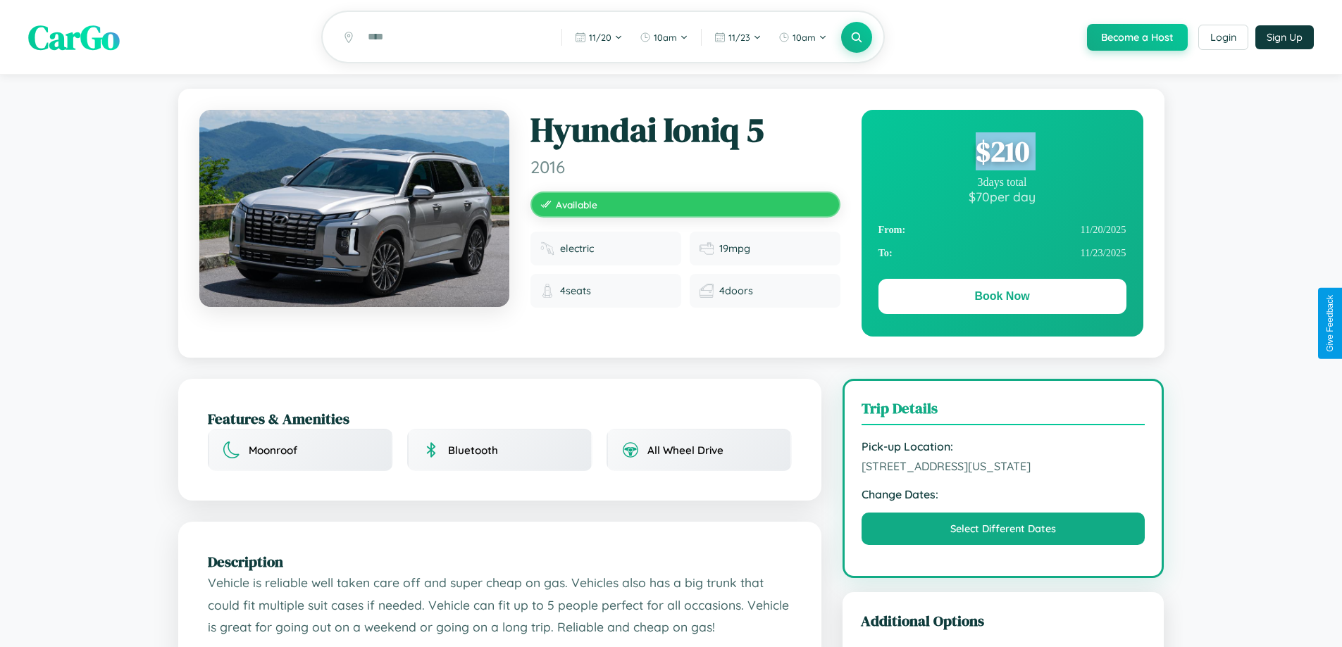
click at [1001, 154] on div "$ 210" at bounding box center [1002, 151] width 248 height 38
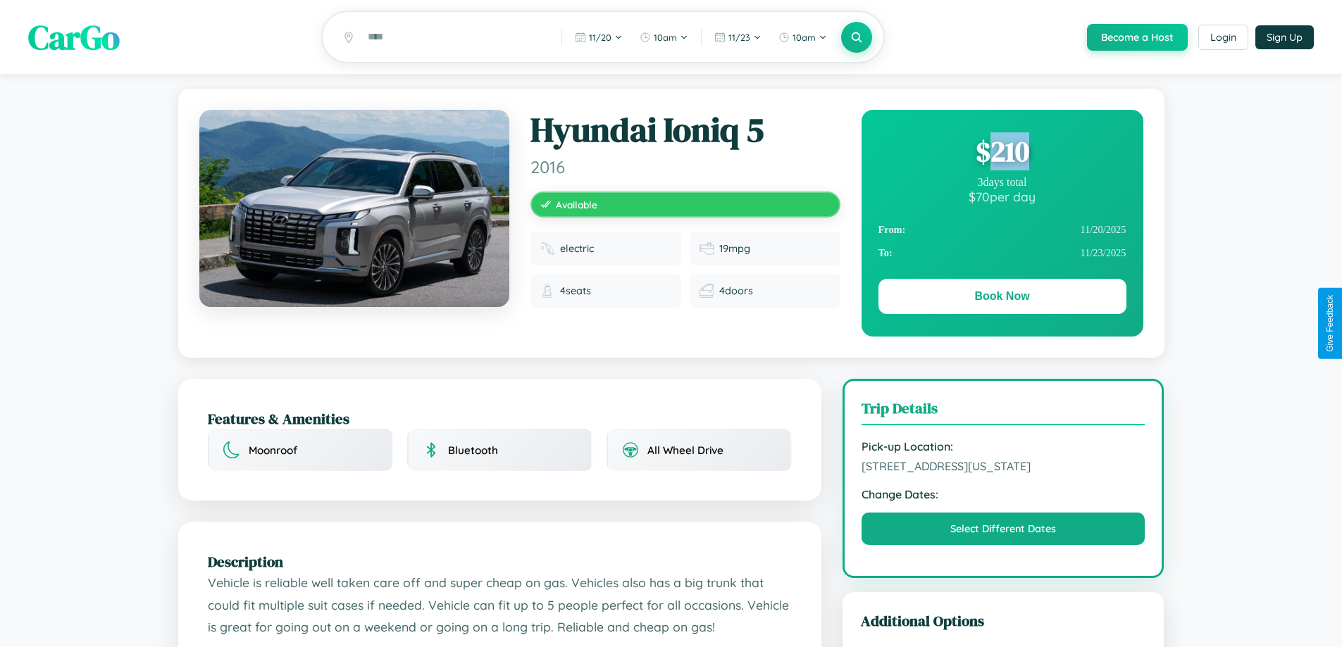
click at [1001, 154] on div "$ 210" at bounding box center [1002, 151] width 248 height 38
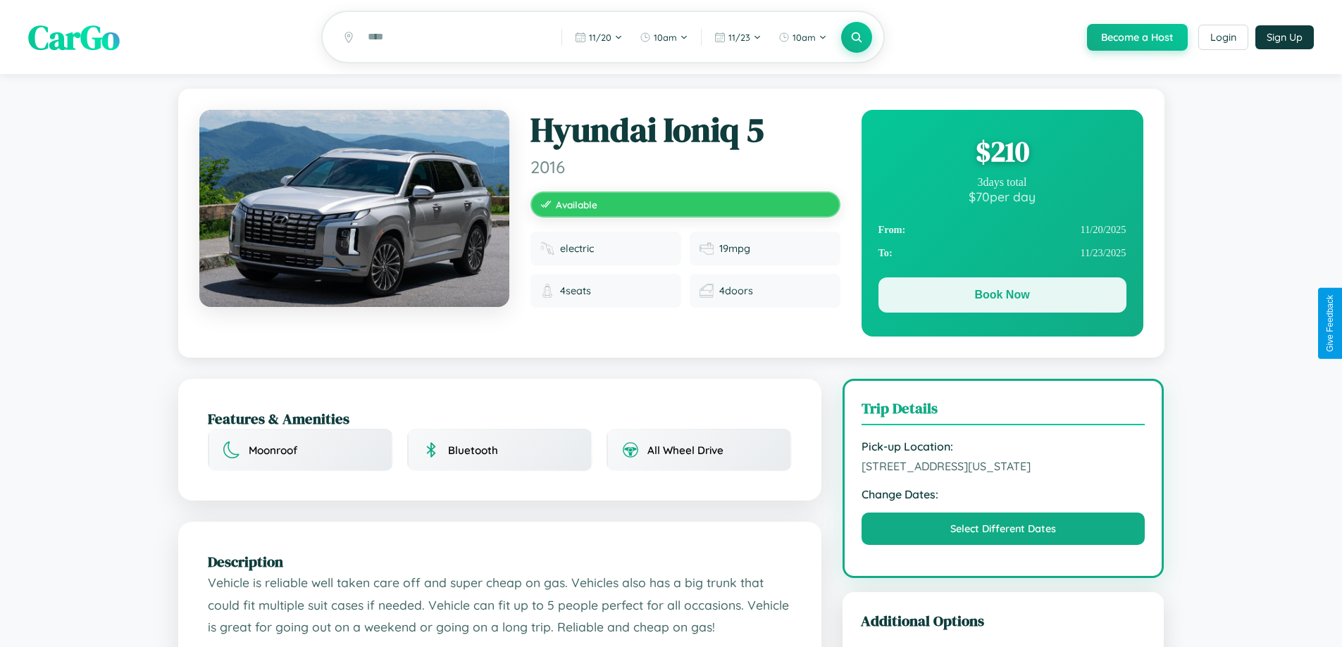
click at [1001, 297] on button "Book Now" at bounding box center [1002, 294] width 248 height 35
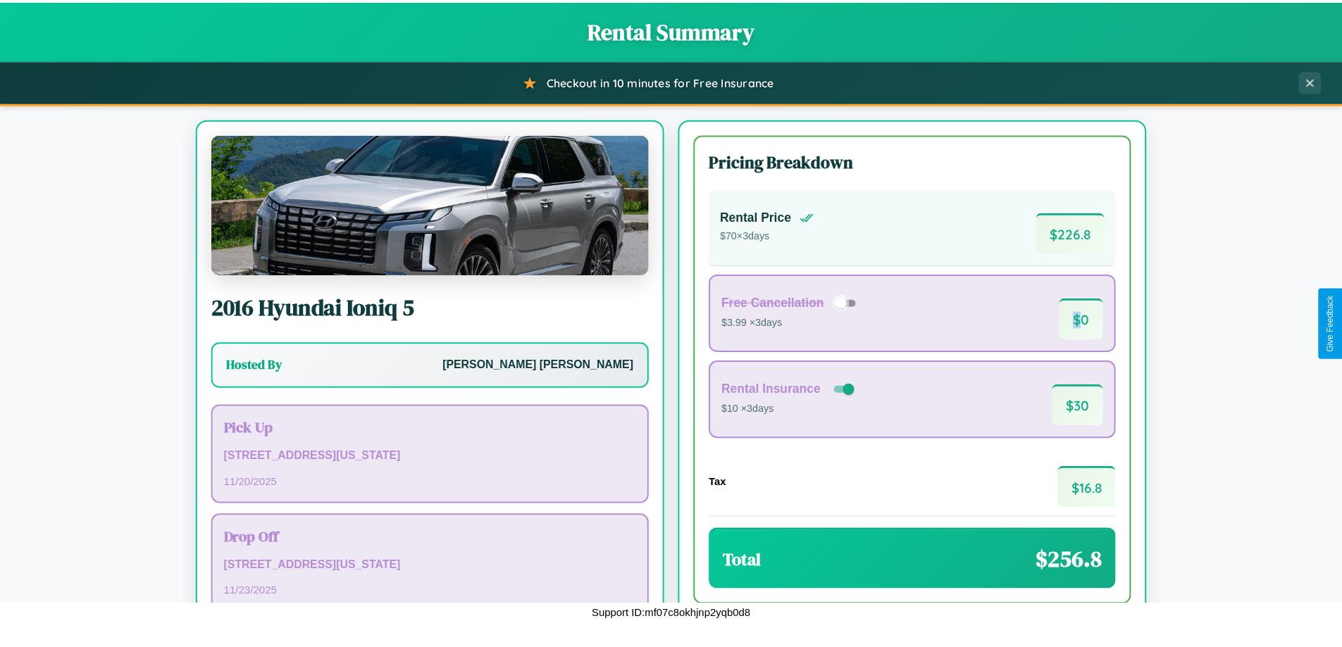
scroll to position [96, 0]
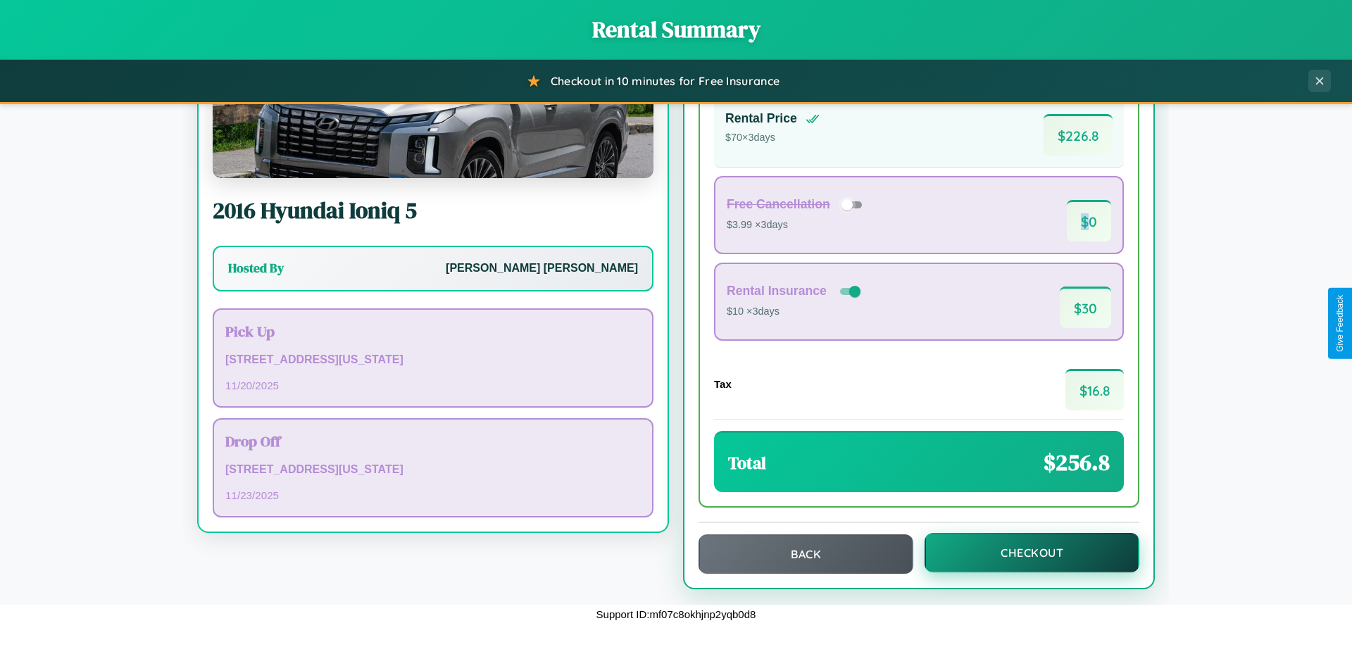
click at [1023, 553] on button "Checkout" at bounding box center [1032, 552] width 215 height 39
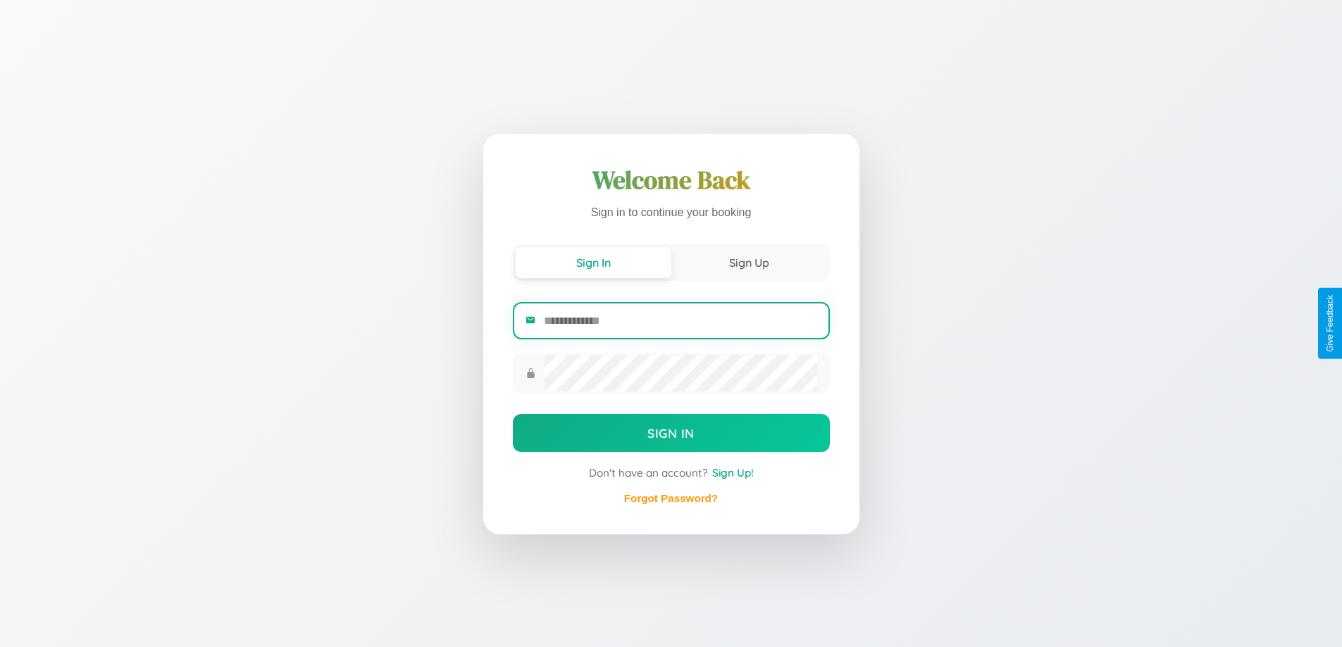
click at [680, 320] on input "email" at bounding box center [680, 321] width 273 height 35
type input "**********"
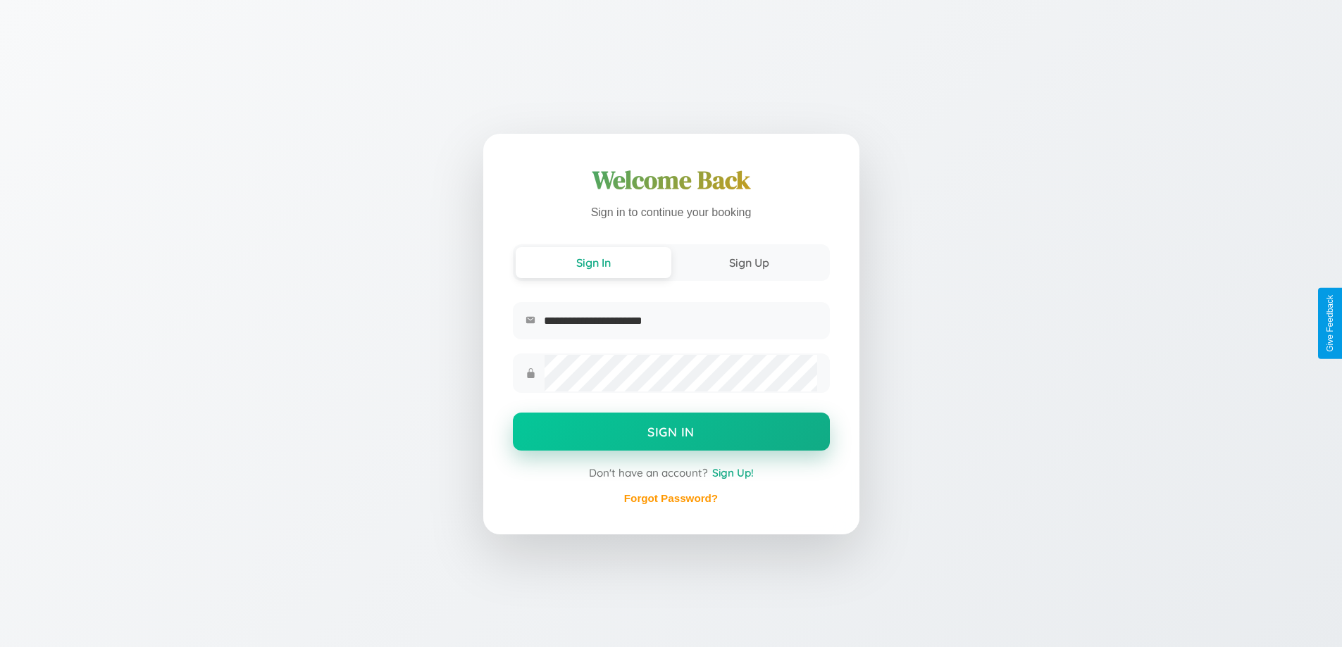
click at [670, 434] on button "Sign In" at bounding box center [671, 432] width 317 height 38
